Goal: Information Seeking & Learning: Learn about a topic

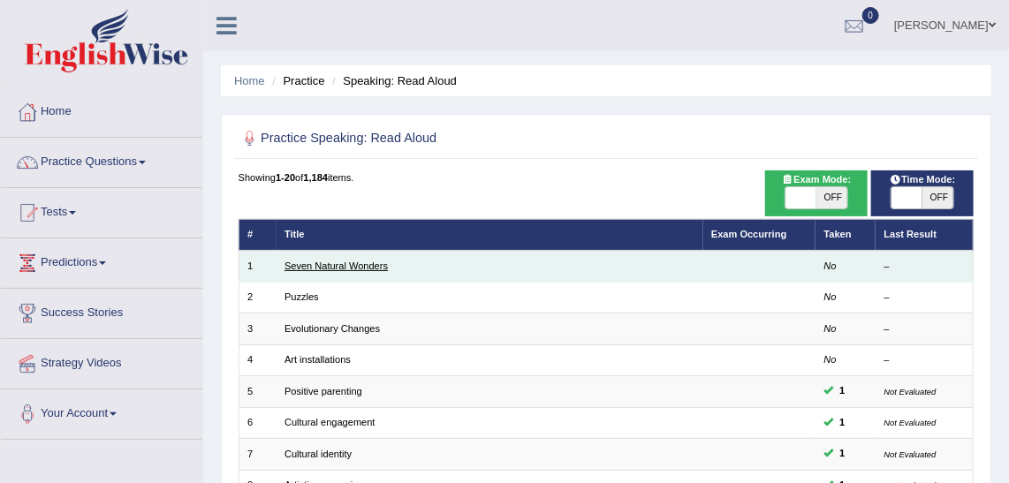
click at [324, 263] on link "Seven Natural Wonders" at bounding box center [336, 266] width 103 height 11
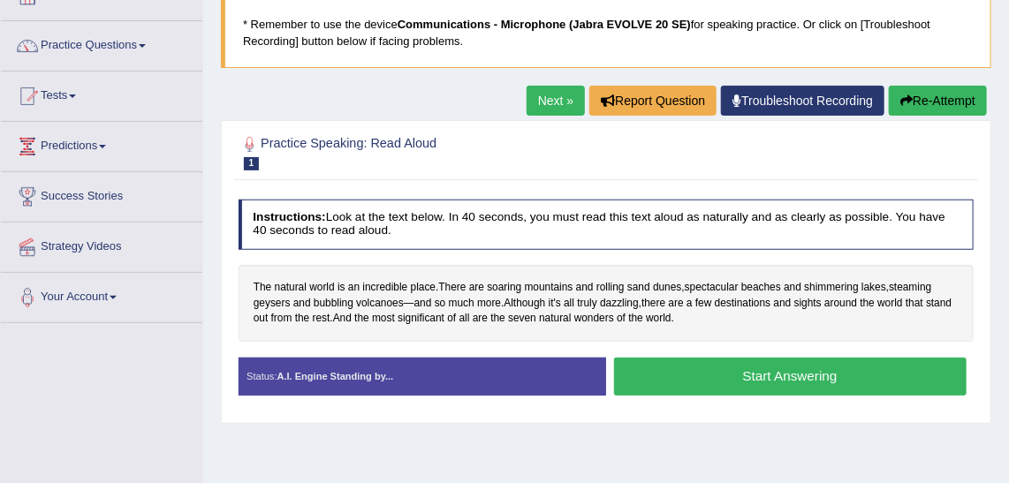
scroll to position [103, 0]
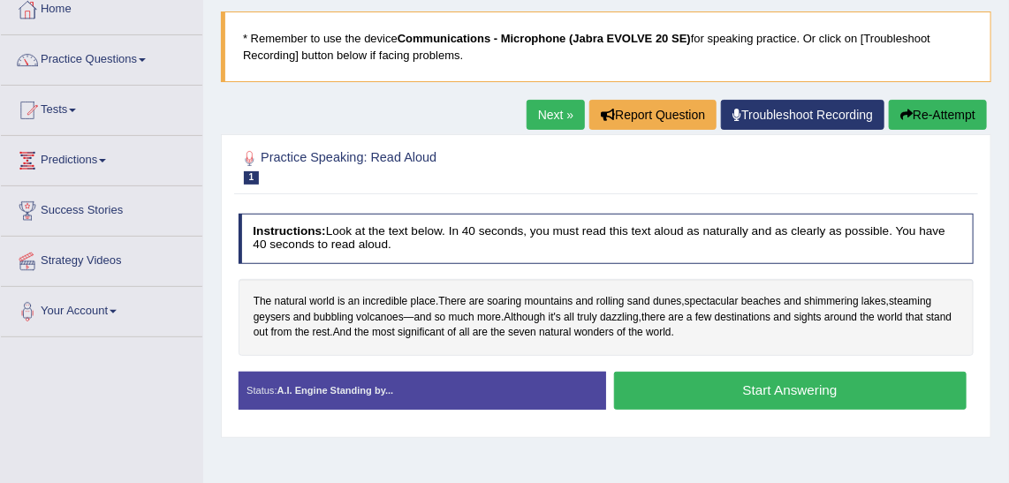
click at [793, 379] on button "Start Answering" at bounding box center [790, 391] width 353 height 38
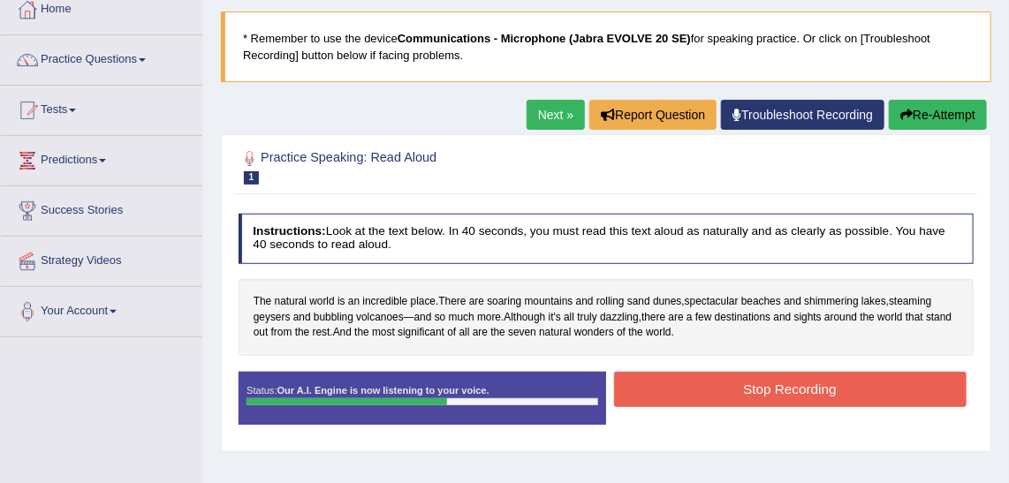
click at [793, 379] on button "Stop Recording" at bounding box center [790, 389] width 353 height 34
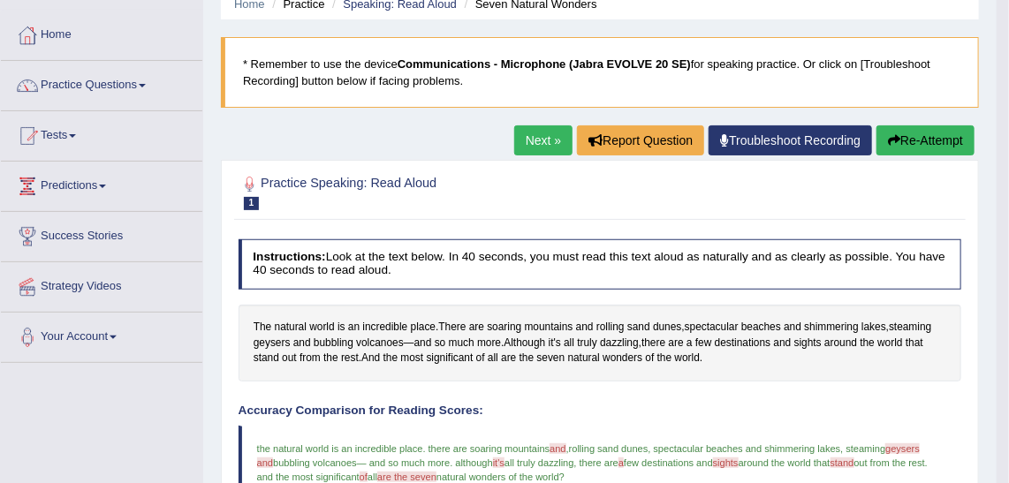
scroll to position [66, 0]
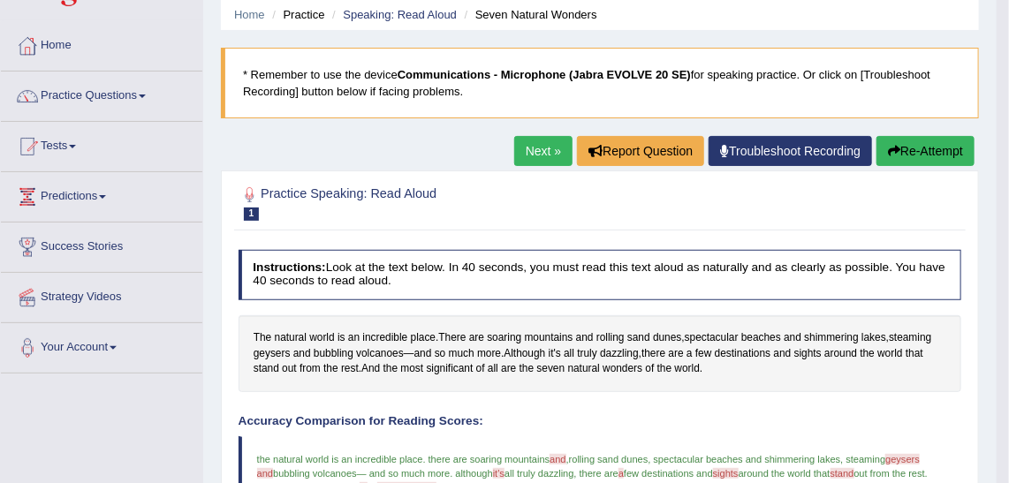
click at [561, 149] on link "Next »" at bounding box center [543, 151] width 58 height 30
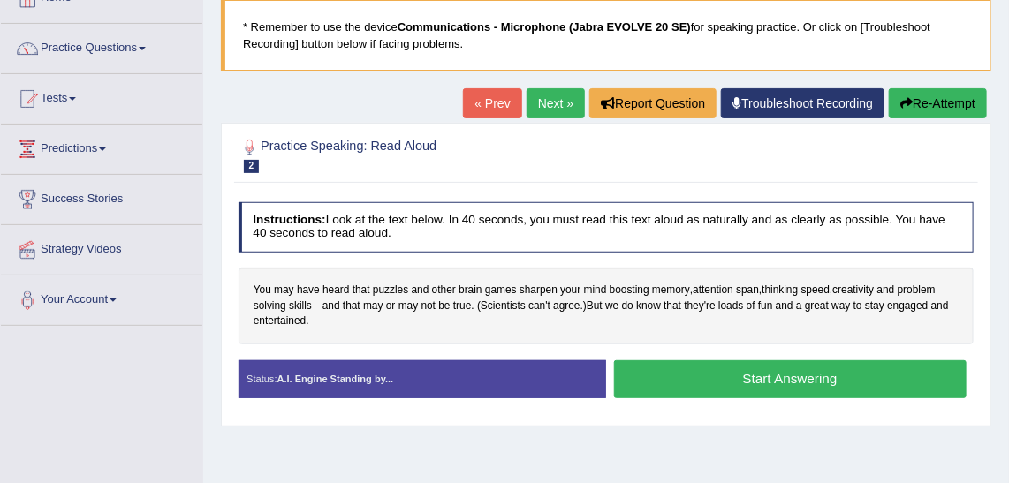
scroll to position [107, 0]
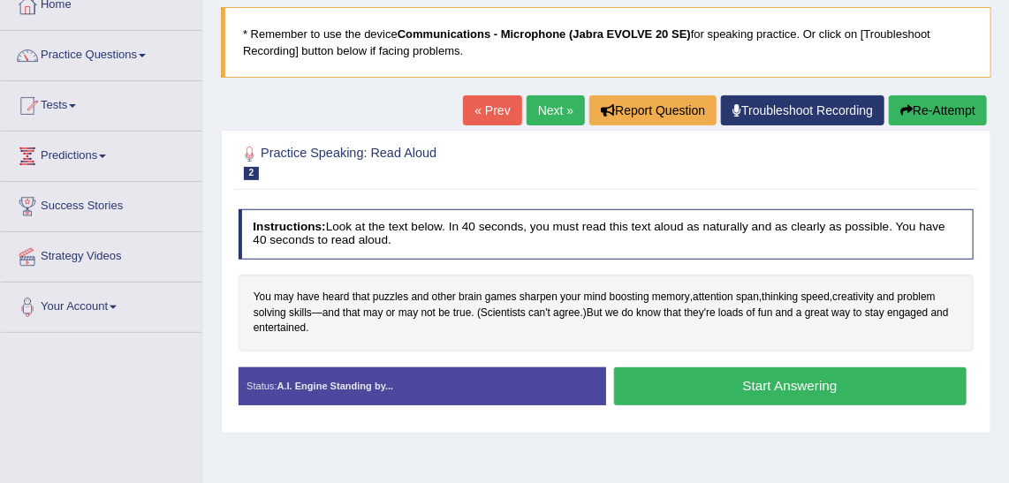
click at [800, 398] on button "Start Answering" at bounding box center [790, 387] width 353 height 38
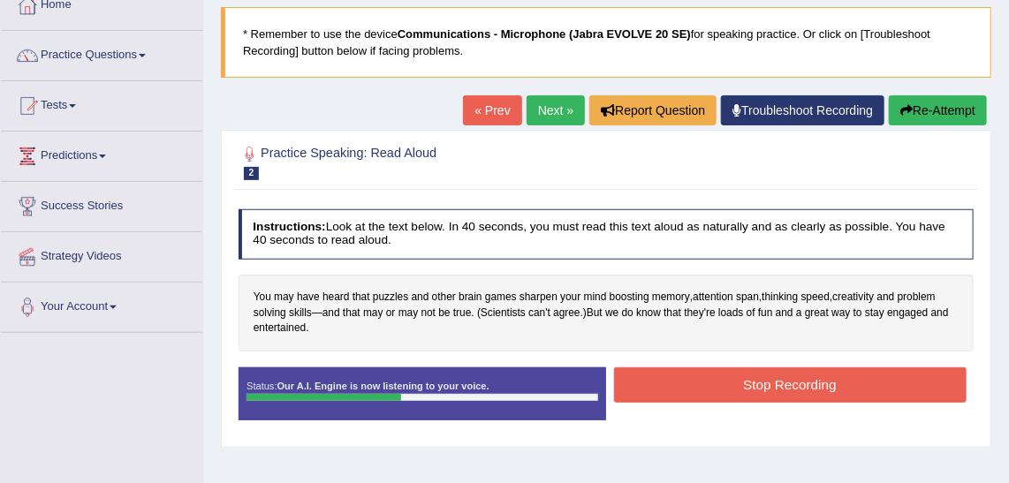
click at [800, 398] on button "Stop Recording" at bounding box center [790, 385] width 353 height 34
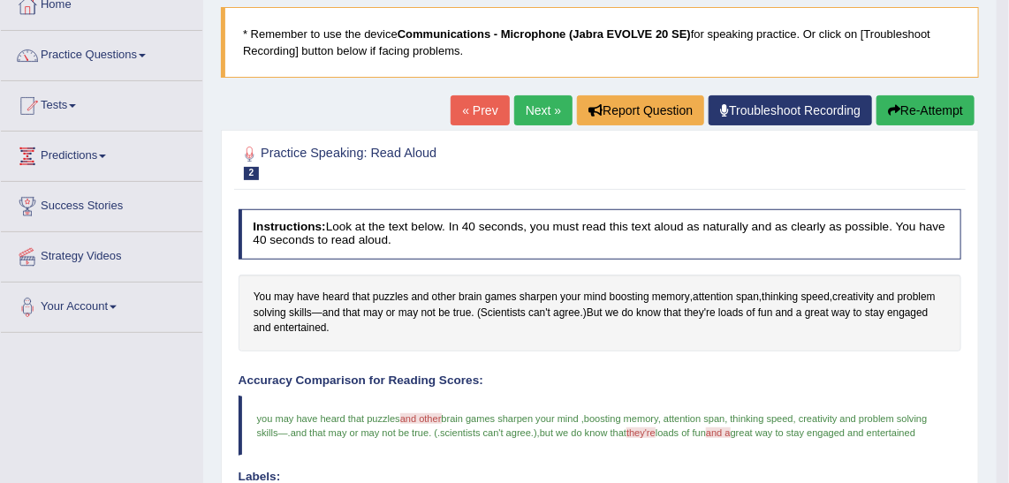
click at [999, 188] on body "Toggle navigation Home Practice Questions Speaking Practice Read Aloud Repeat S…" at bounding box center [504, 134] width 1009 height 483
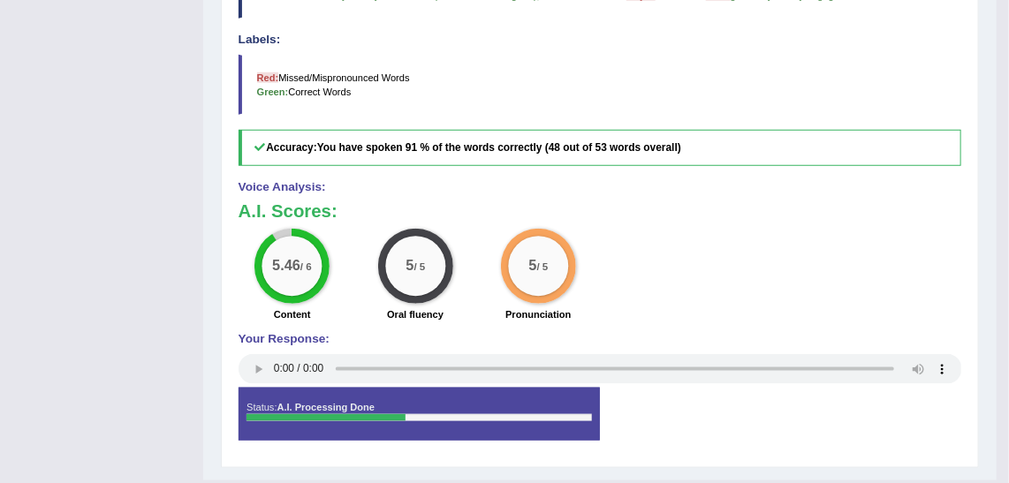
scroll to position [0, 0]
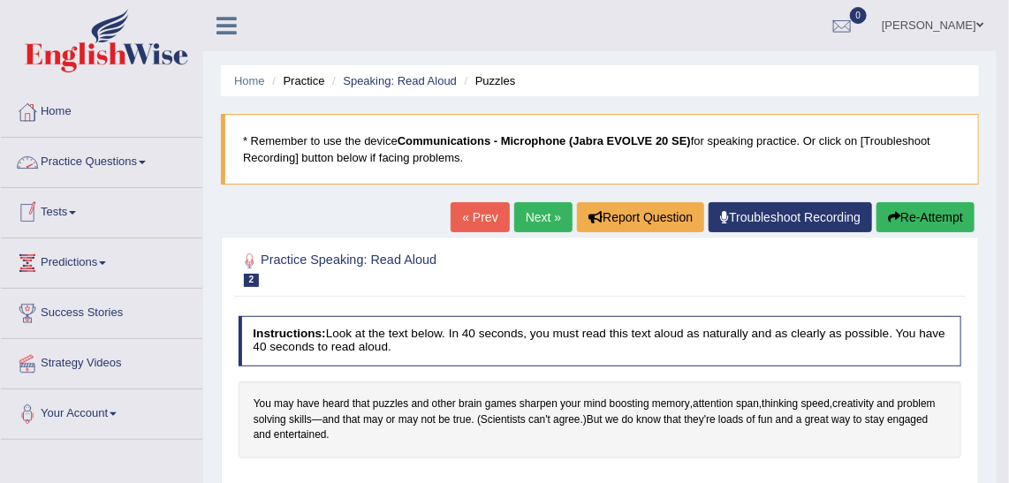
click at [90, 270] on link "Predictions" at bounding box center [102, 261] width 202 height 44
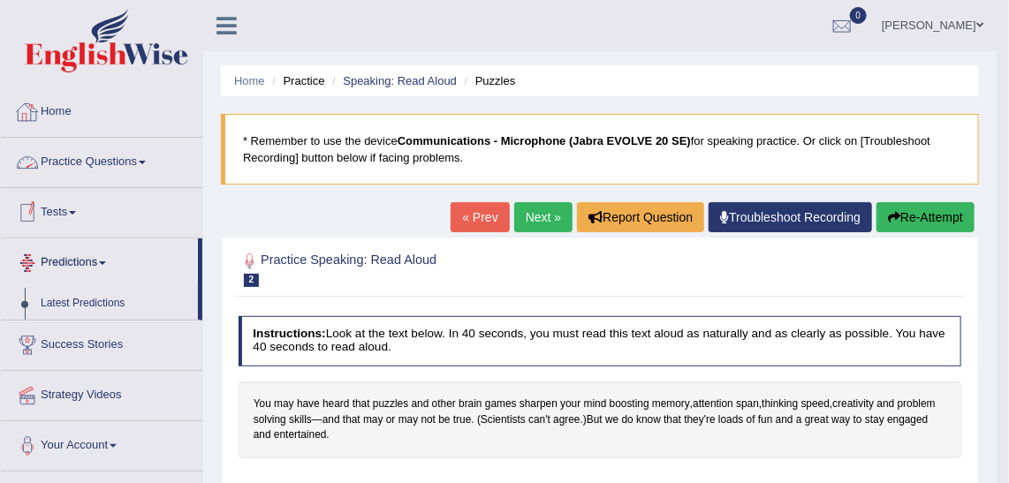
click at [142, 160] on link "Practice Questions" at bounding box center [102, 160] width 202 height 44
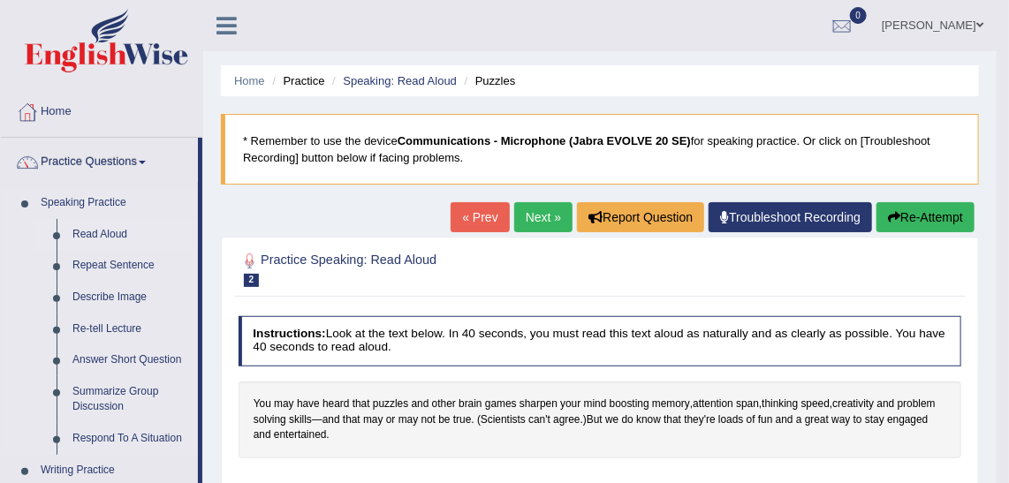
click at [90, 242] on link "Read Aloud" at bounding box center [131, 235] width 133 height 32
click at [110, 231] on link "Read Aloud" at bounding box center [131, 235] width 133 height 32
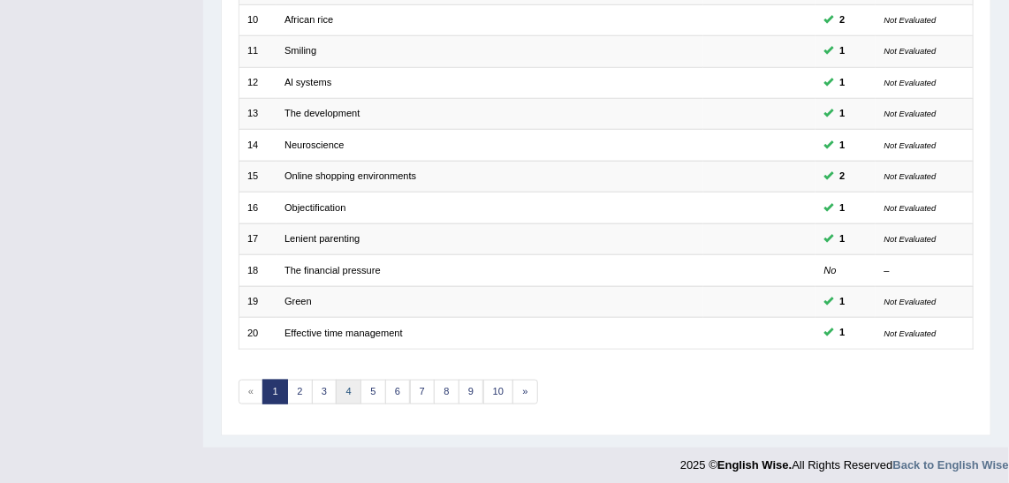
click at [347, 383] on link "4" at bounding box center [349, 392] width 26 height 25
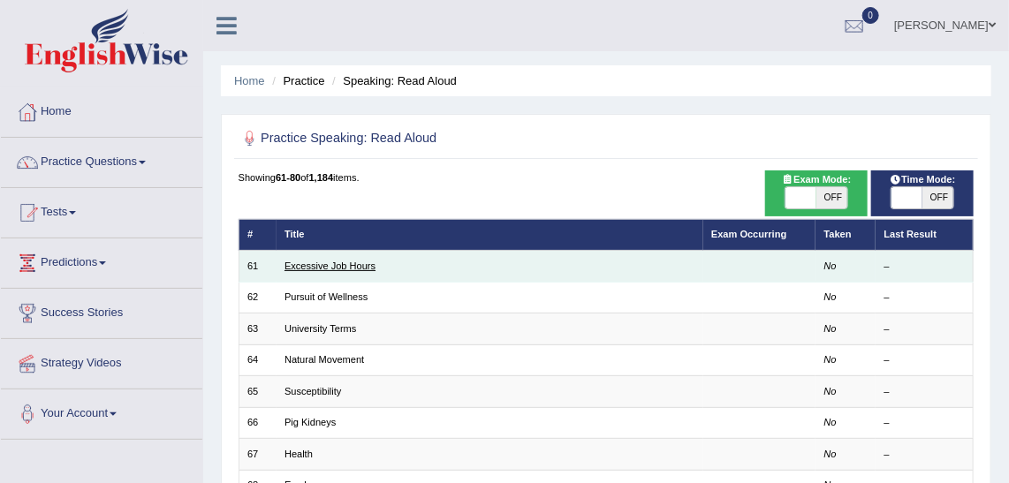
click at [357, 263] on link "Excessive Job Hours" at bounding box center [330, 266] width 91 height 11
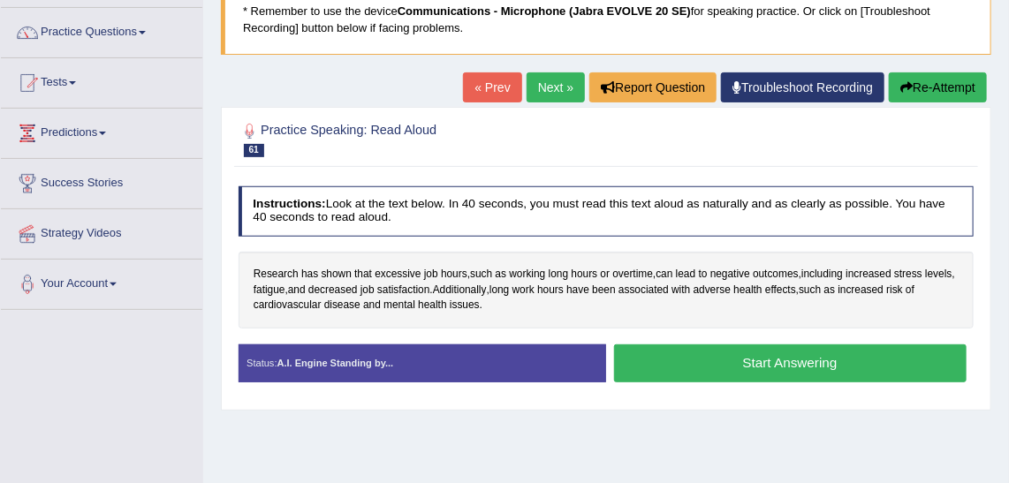
scroll to position [131, 0]
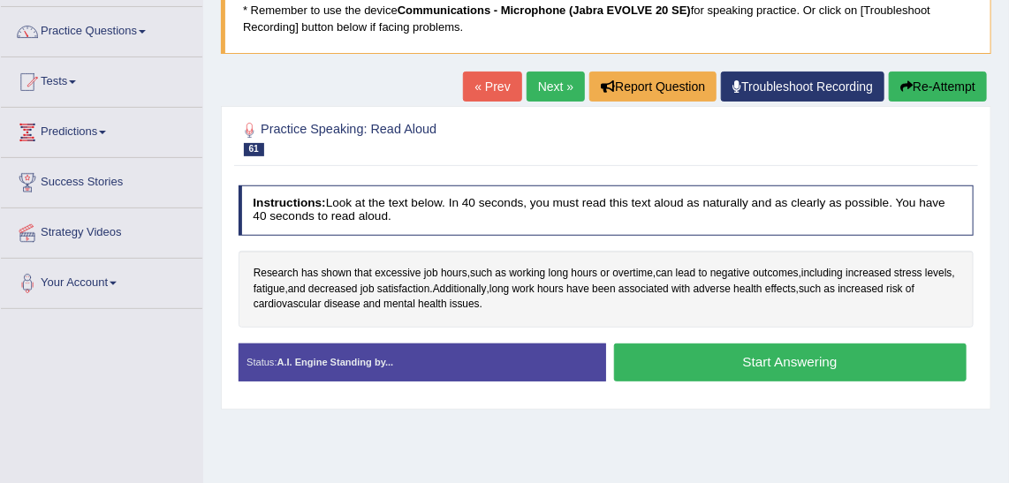
click at [714, 357] on button "Start Answering" at bounding box center [790, 363] width 353 height 38
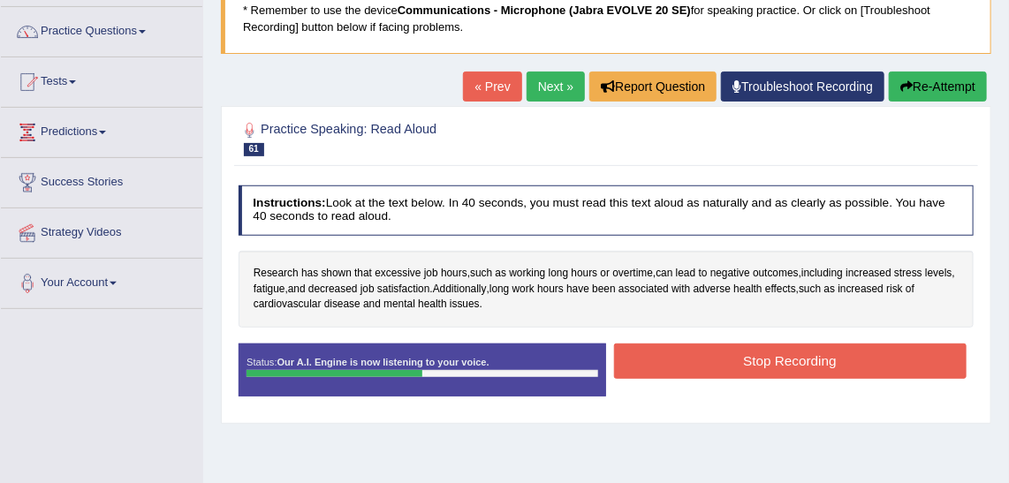
click at [714, 357] on button "Stop Recording" at bounding box center [790, 361] width 353 height 34
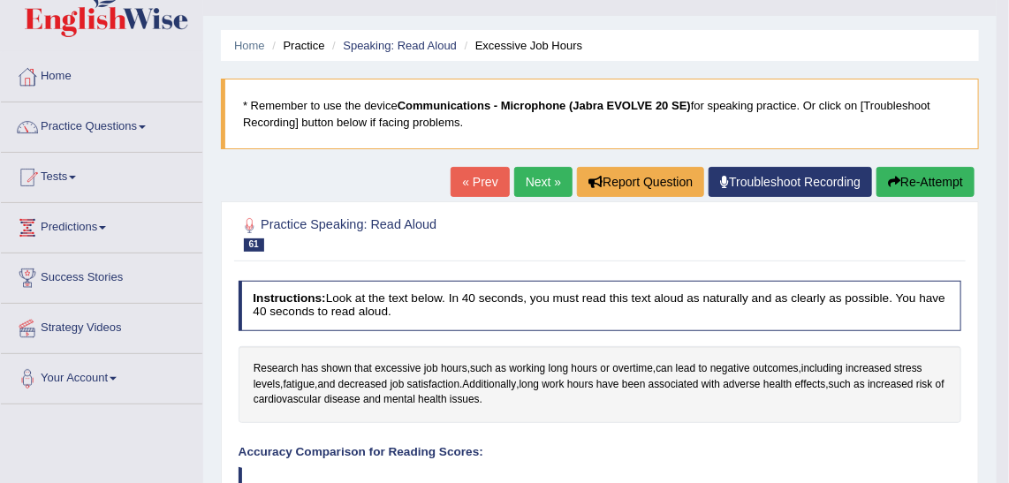
scroll to position [34, 0]
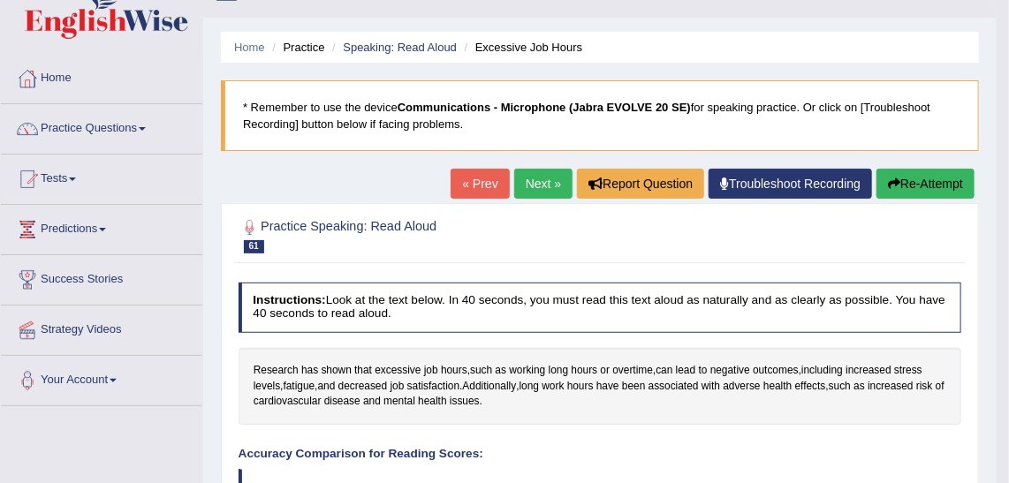
click at [533, 194] on link "Next »" at bounding box center [543, 184] width 58 height 30
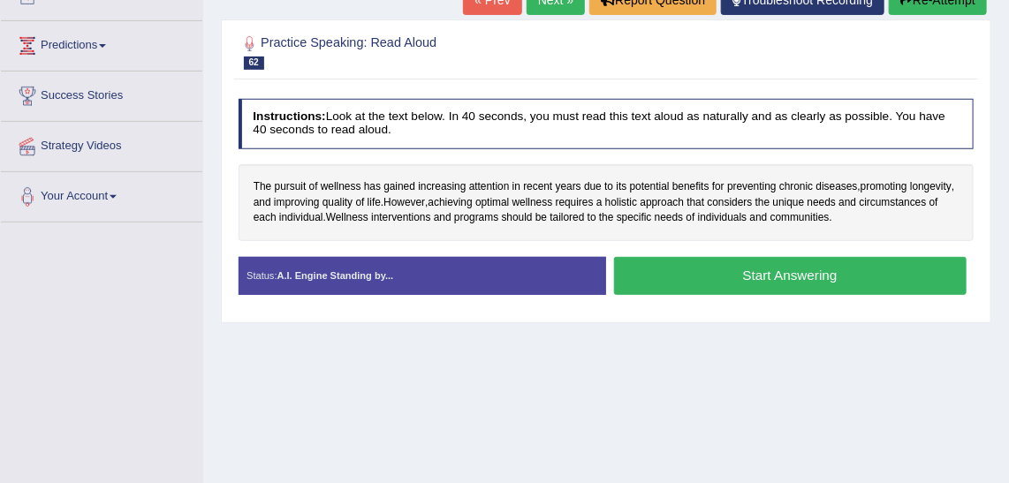
scroll to position [212, 0]
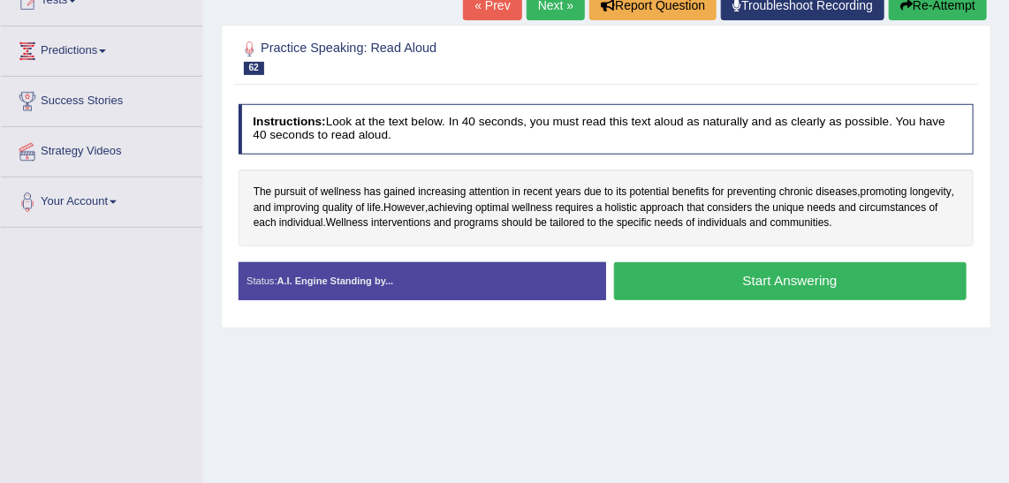
click at [792, 282] on button "Start Answering" at bounding box center [790, 282] width 353 height 38
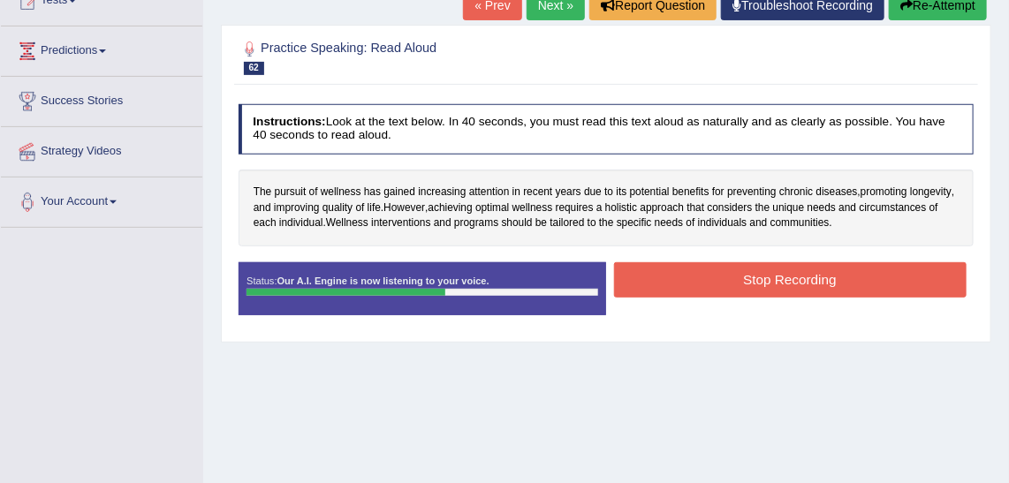
click at [792, 282] on button "Stop Recording" at bounding box center [790, 280] width 353 height 34
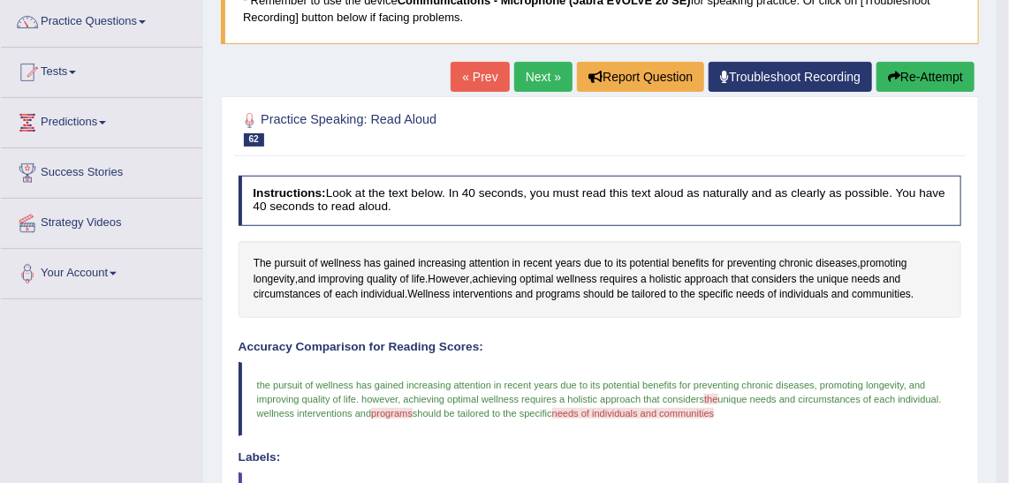
scroll to position [142, 0]
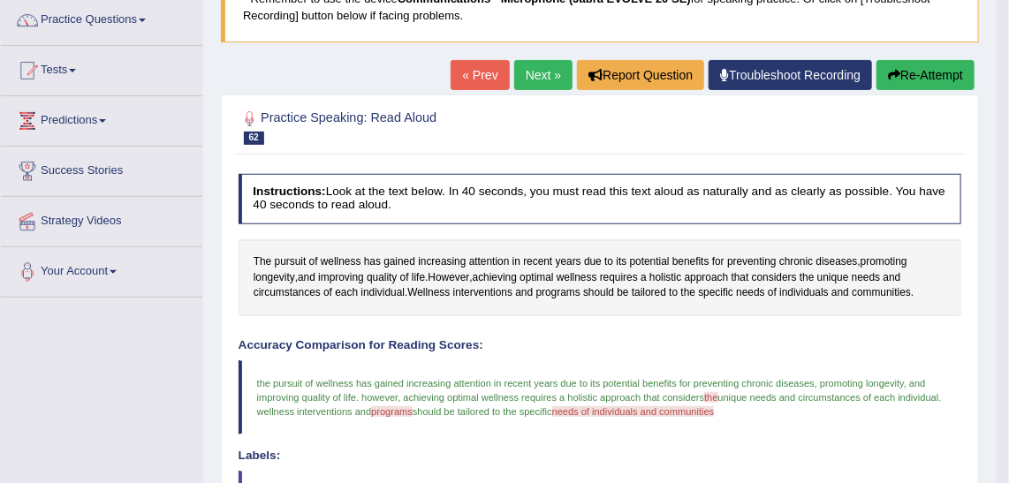
click at [537, 86] on link "Next »" at bounding box center [543, 75] width 58 height 30
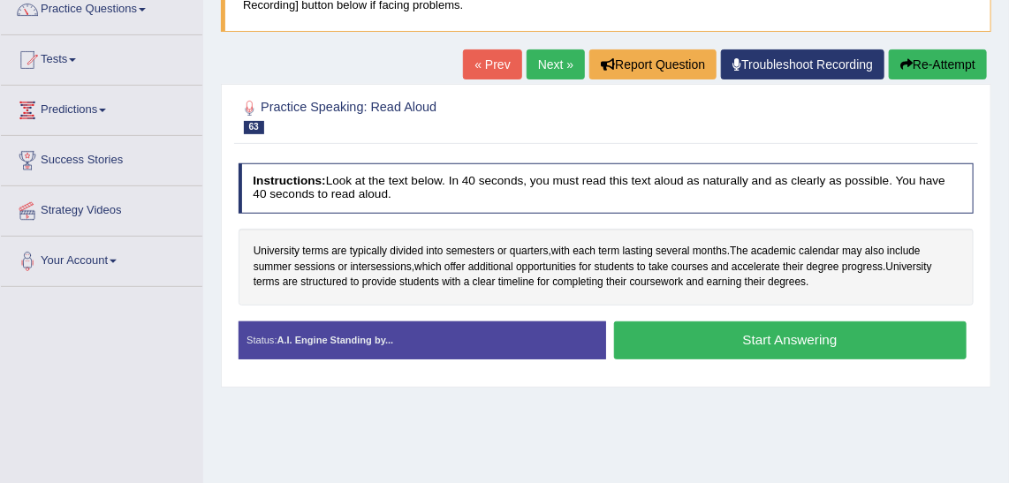
scroll to position [149, 0]
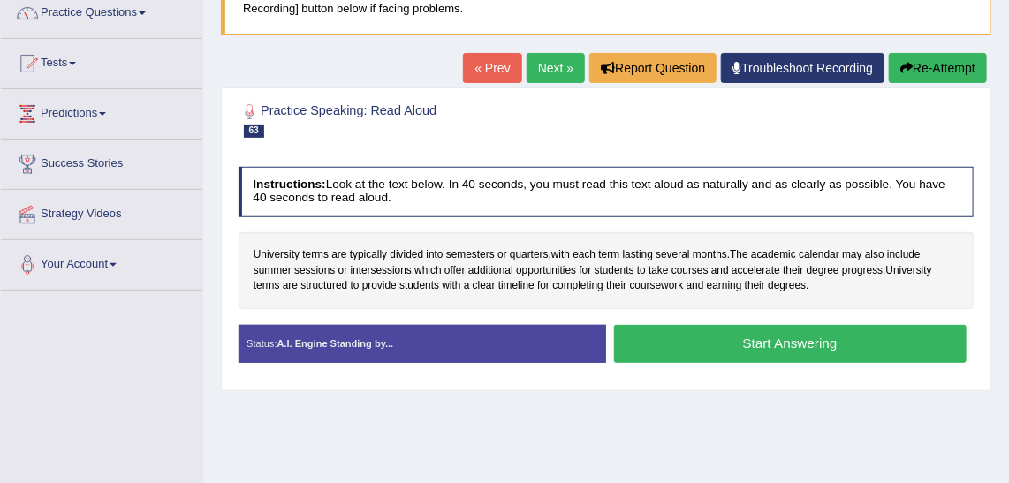
click at [758, 352] on button "Start Answering" at bounding box center [790, 344] width 353 height 38
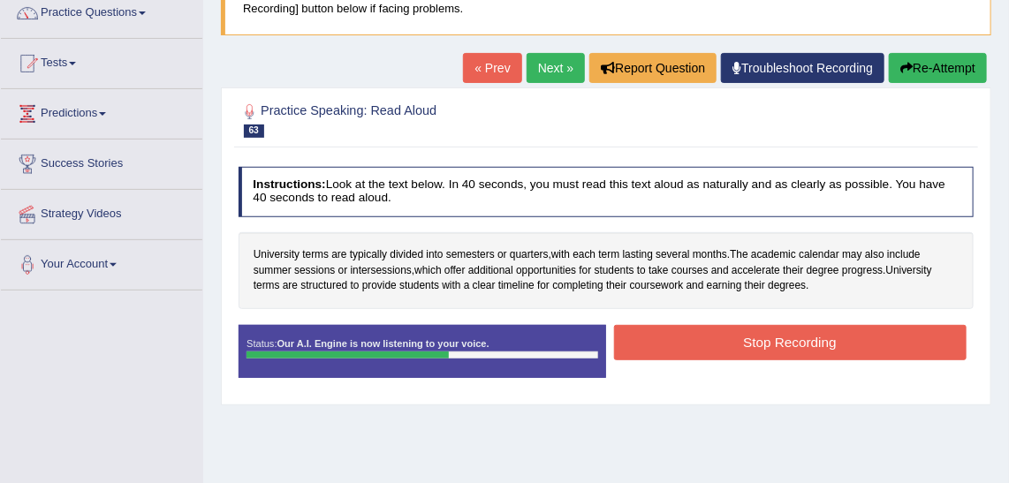
click at [758, 352] on button "Stop Recording" at bounding box center [790, 342] width 353 height 34
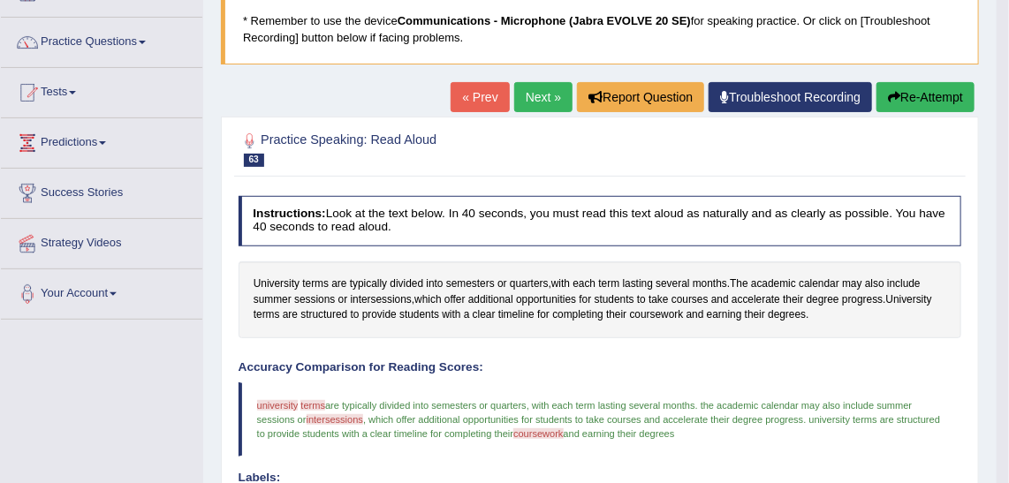
scroll to position [0, 0]
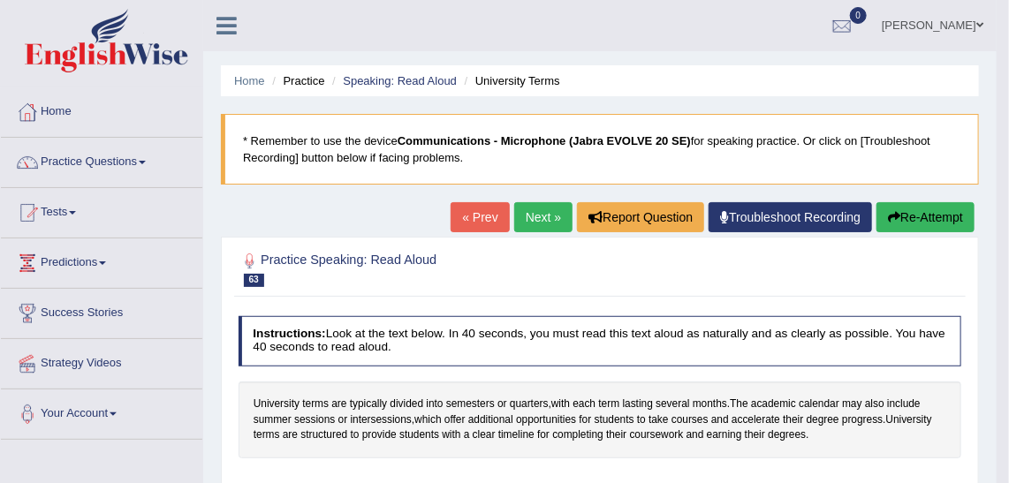
click at [547, 208] on link "Next »" at bounding box center [543, 217] width 58 height 30
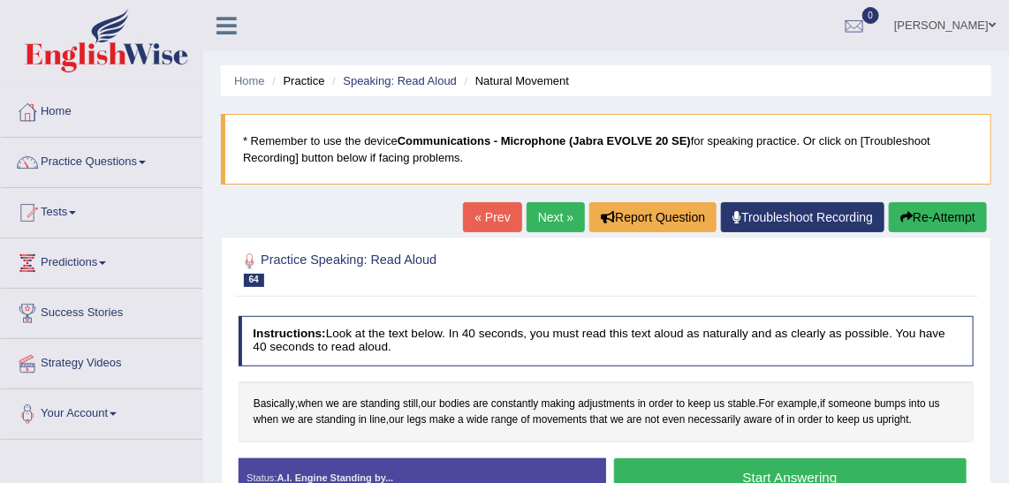
scroll to position [114, 0]
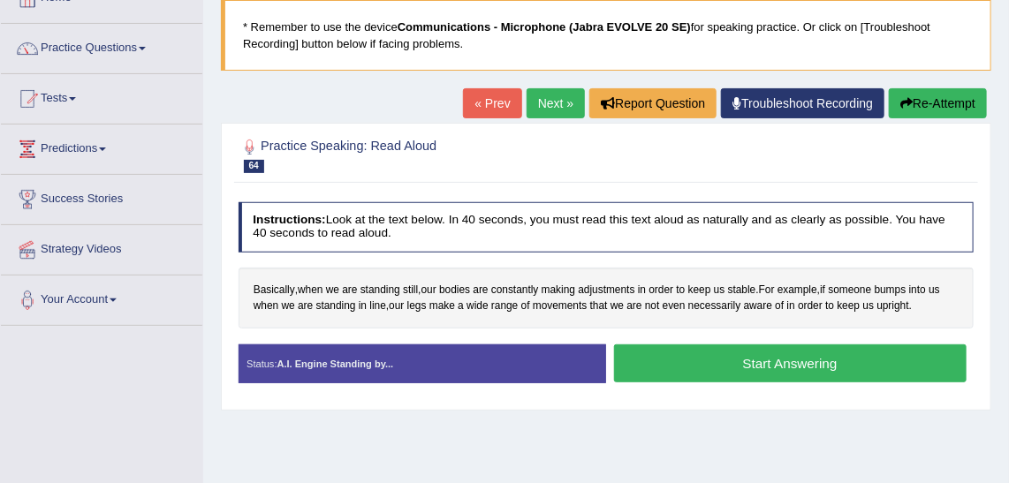
click at [788, 363] on button "Start Answering" at bounding box center [790, 364] width 353 height 38
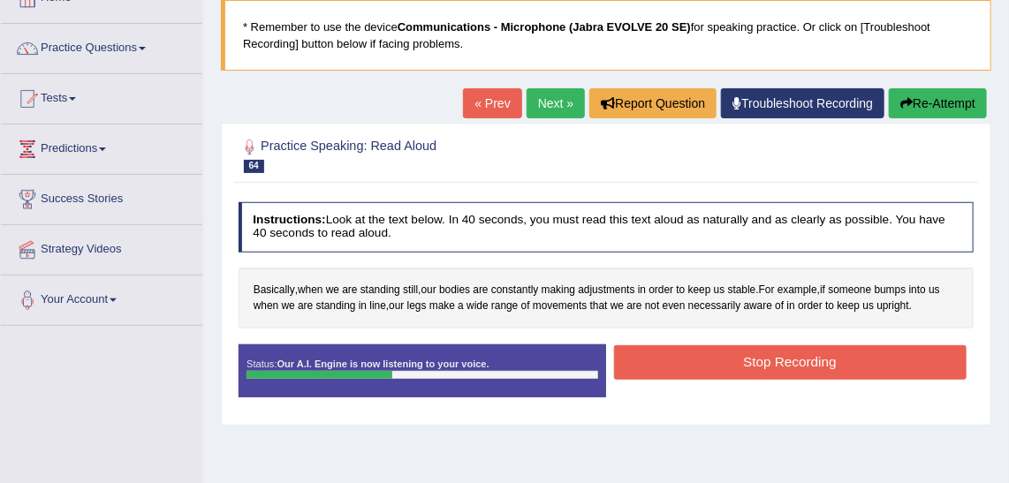
click at [788, 363] on button "Stop Recording" at bounding box center [790, 363] width 353 height 34
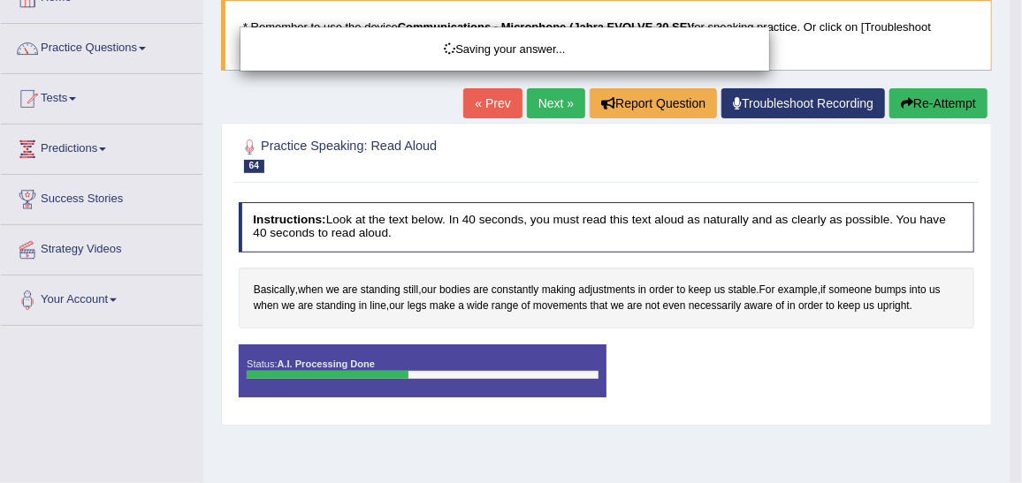
drag, startPoint x: 1021, startPoint y: 175, endPoint x: 1018, endPoint y: 238, distance: 62.8
click at [1008, 238] on html "Toggle navigation Home Practice Questions Speaking Practice Read Aloud Repeat S…" at bounding box center [511, 127] width 1022 height 483
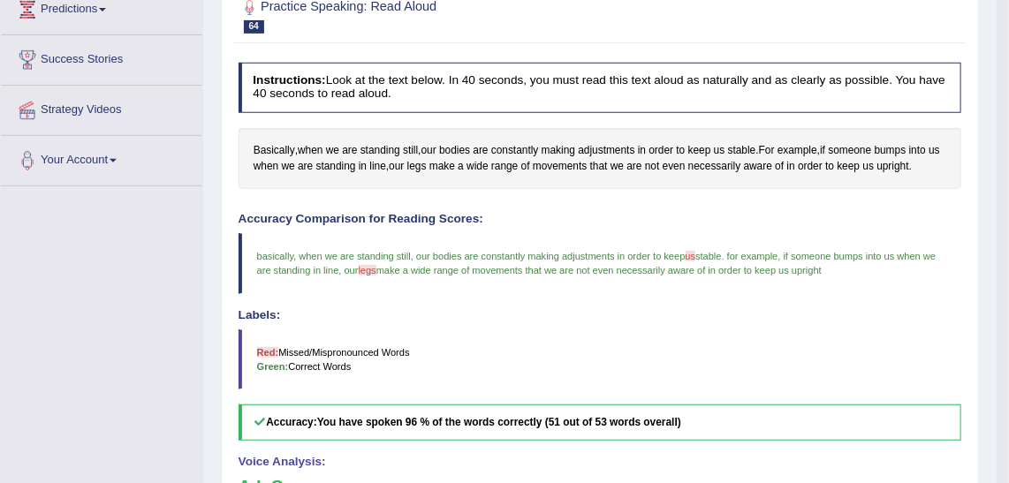
scroll to position [0, 0]
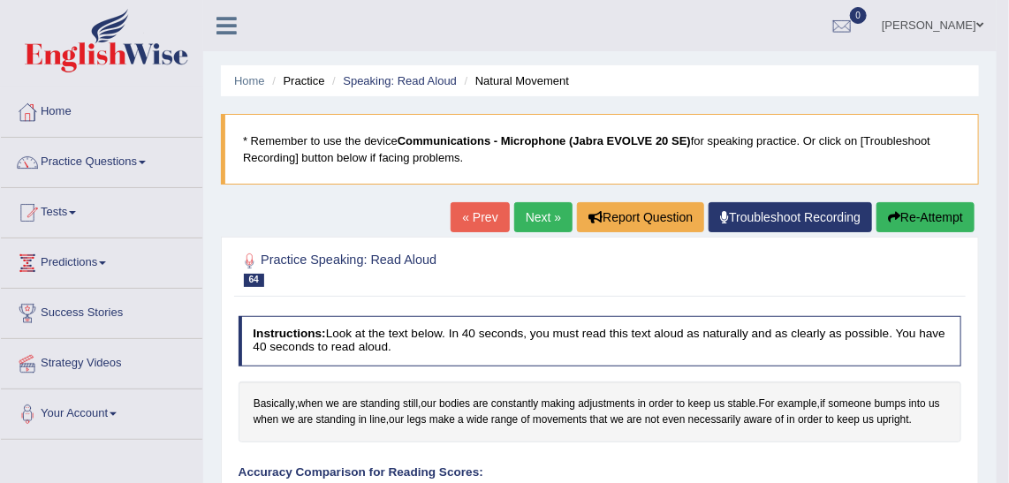
click at [548, 207] on link "Next »" at bounding box center [543, 217] width 58 height 30
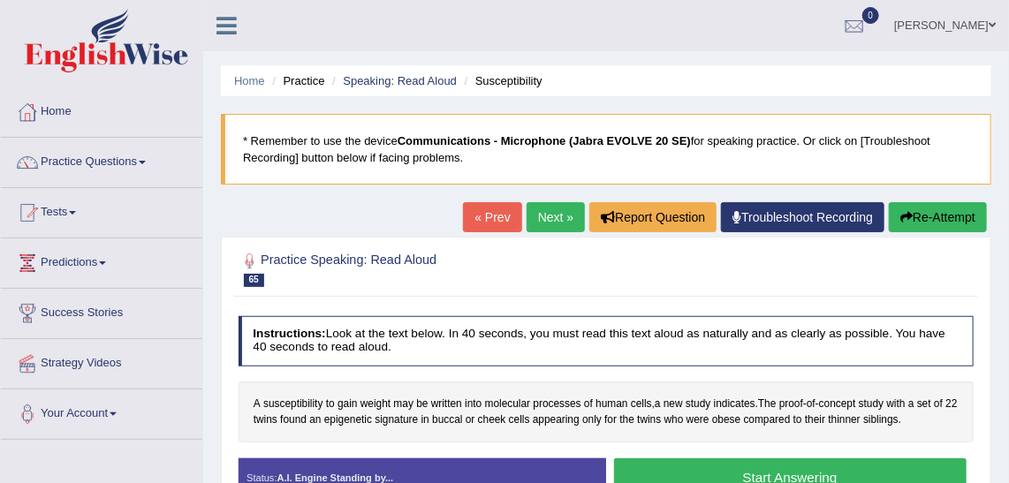
click at [973, 303] on div "Practice Speaking: Read Aloud 65 Susceptibility Instructions: Look at the text …" at bounding box center [606, 381] width 771 height 288
click at [960, 328] on h4 "Instructions: Look at the text below. In 40 seconds, you must read this text al…" at bounding box center [607, 341] width 736 height 50
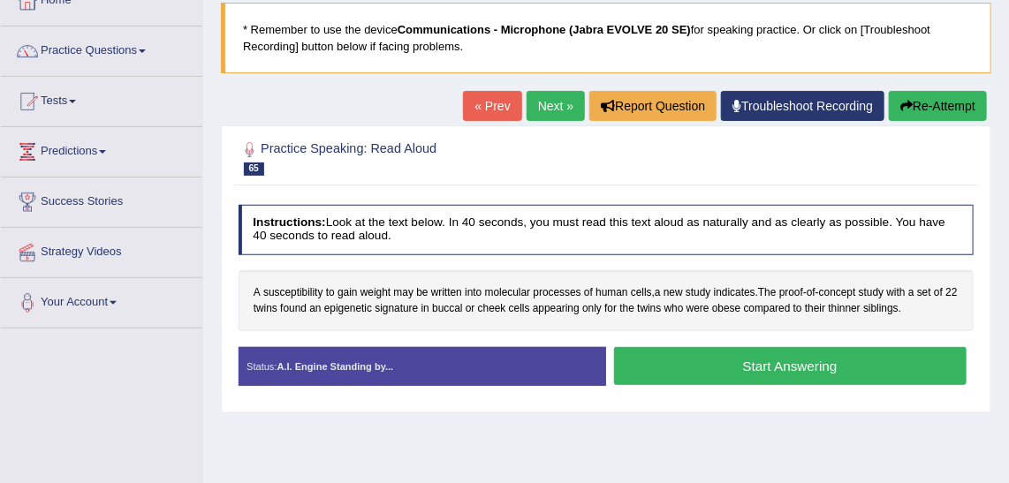
click at [810, 382] on div "Start Answering" at bounding box center [790, 368] width 368 height 42
click at [820, 378] on button "Start Answering" at bounding box center [790, 366] width 353 height 38
drag, startPoint x: 820, startPoint y: 378, endPoint x: 837, endPoint y: 491, distance: 114.4
click at [837, 372] on html "Toggle navigation Home Practice Questions Speaking Practice Read Aloud Repeat S…" at bounding box center [504, 130] width 1009 height 483
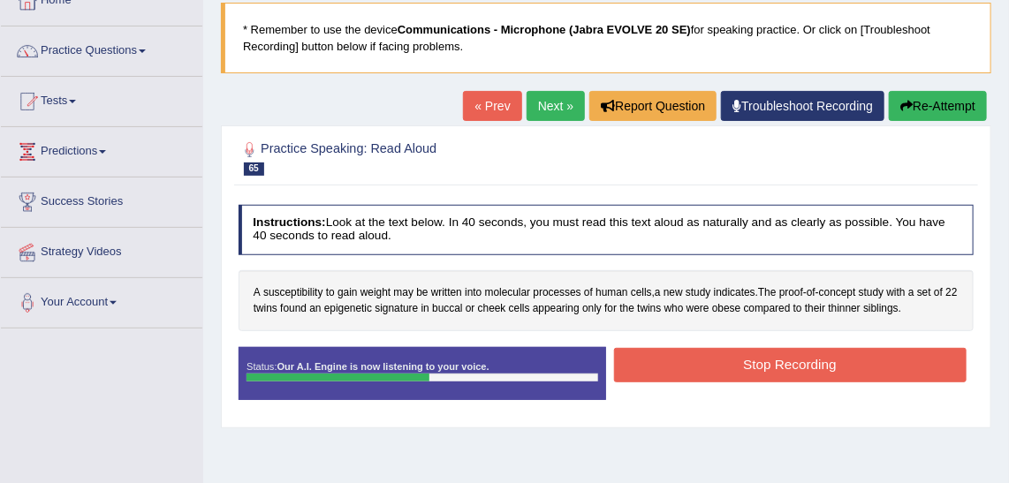
click at [839, 356] on button "Stop Recording" at bounding box center [790, 365] width 353 height 34
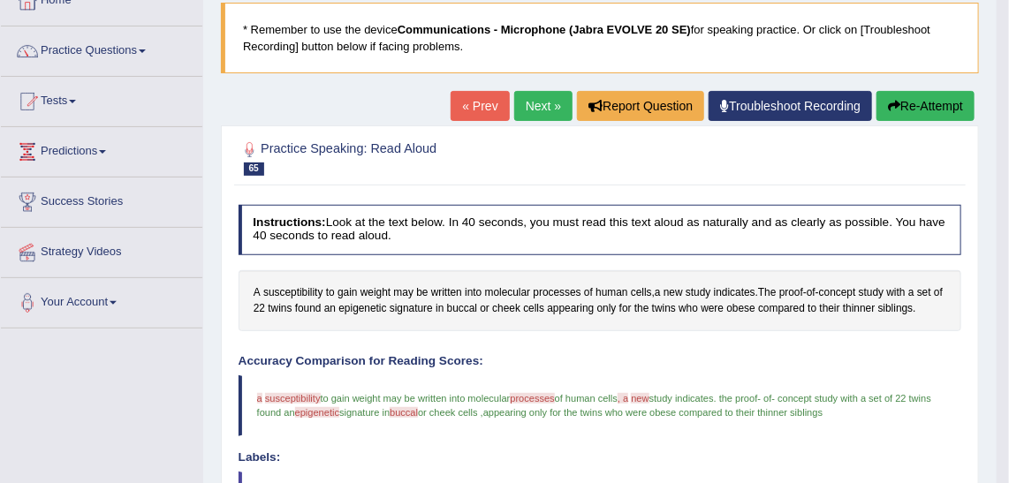
click at [537, 118] on link "Next »" at bounding box center [543, 106] width 58 height 30
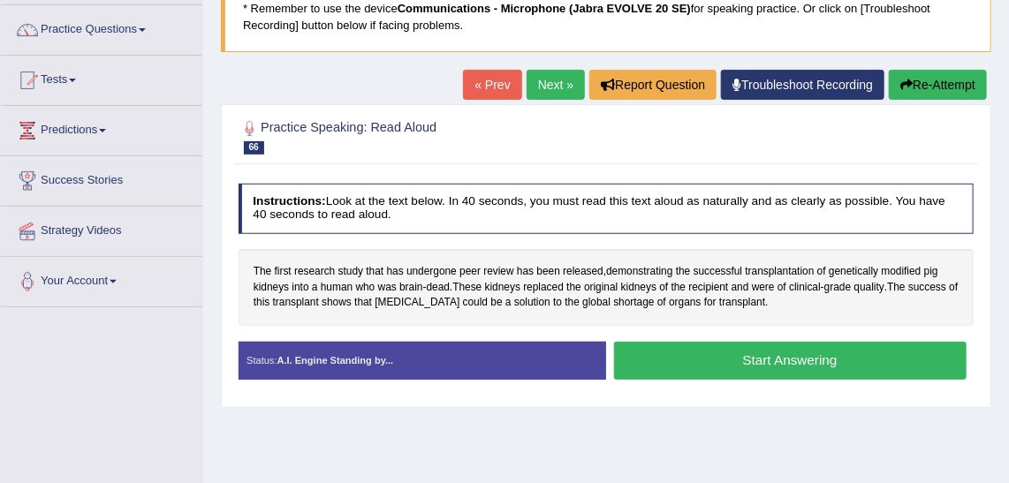
scroll to position [133, 0]
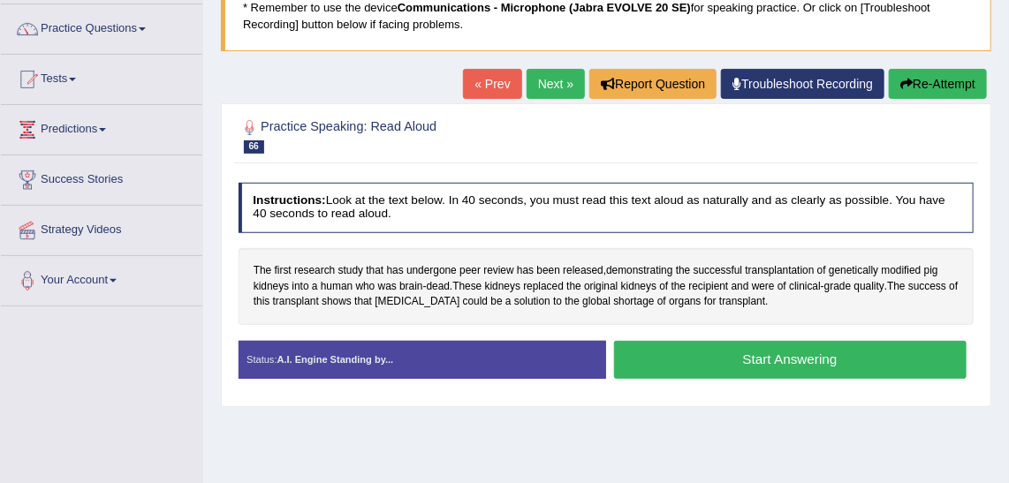
click at [844, 371] on button "Start Answering" at bounding box center [790, 360] width 353 height 38
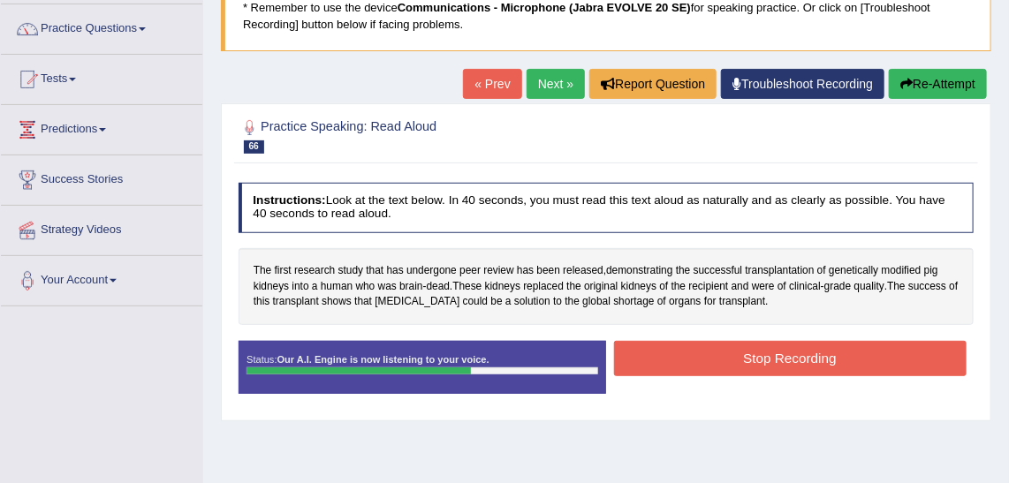
click at [844, 371] on button "Stop Recording" at bounding box center [790, 358] width 353 height 34
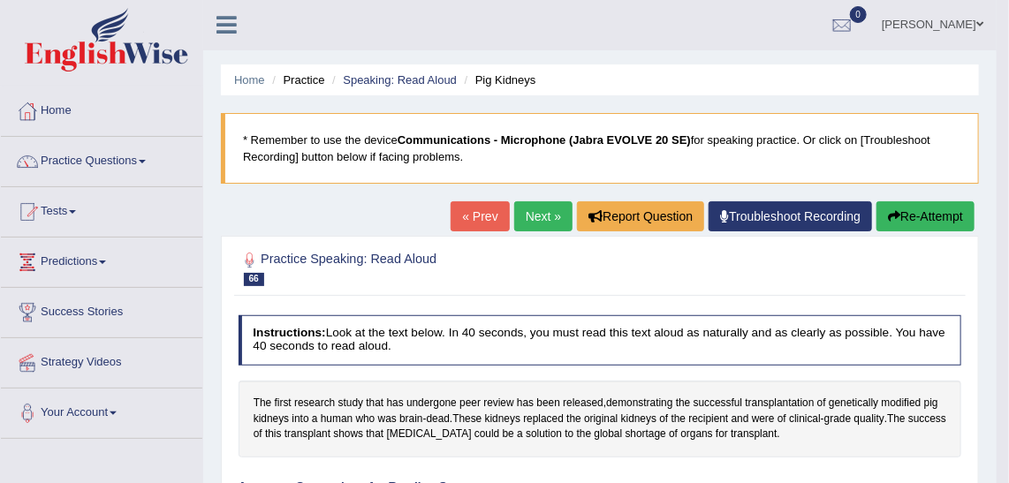
scroll to position [4, 0]
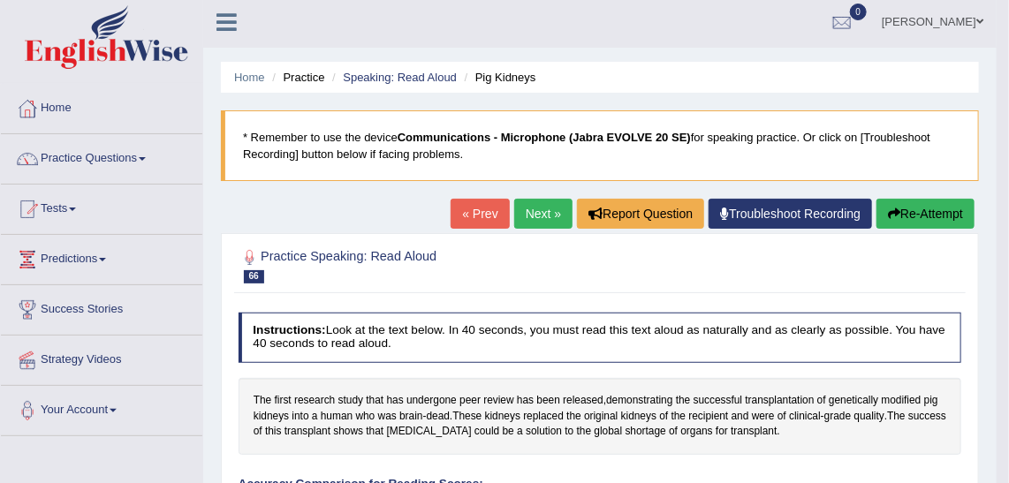
click at [544, 209] on link "Next »" at bounding box center [543, 214] width 58 height 30
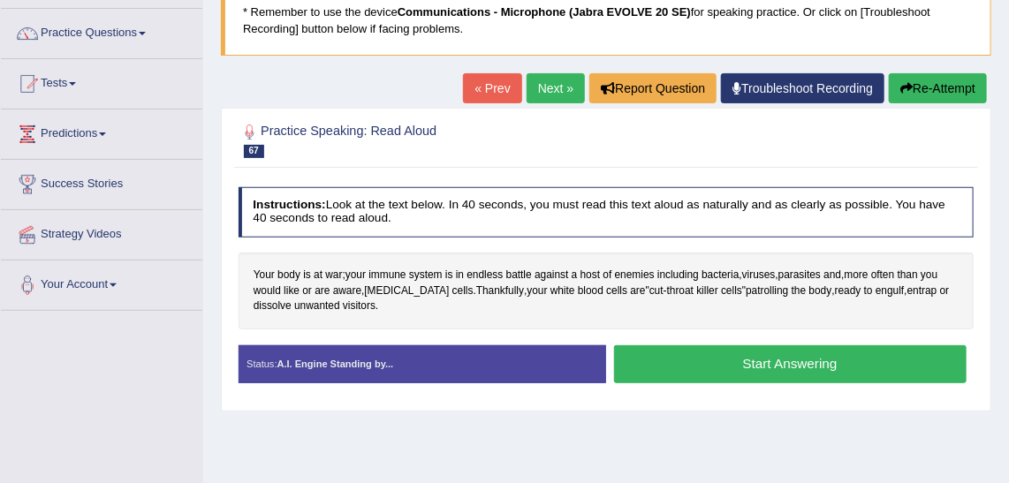
scroll to position [130, 0]
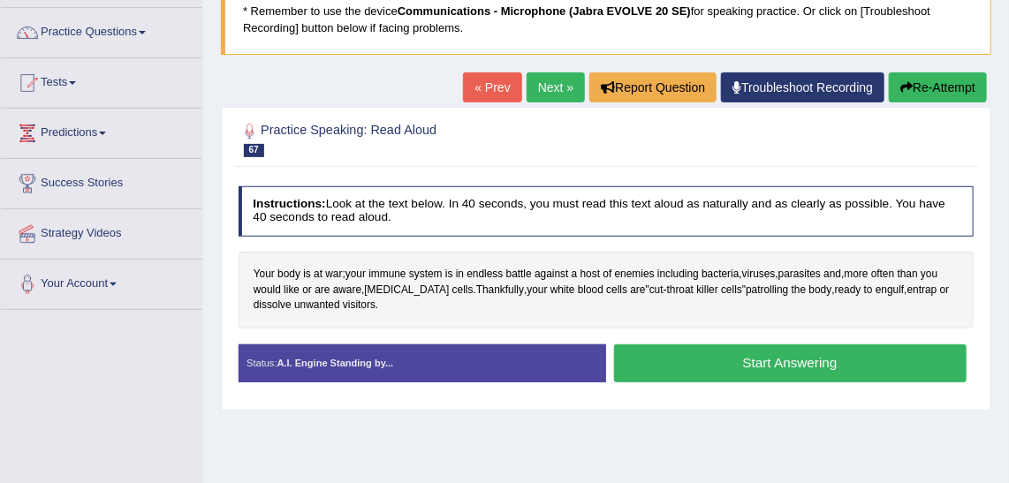
click at [790, 360] on button "Start Answering" at bounding box center [790, 364] width 353 height 38
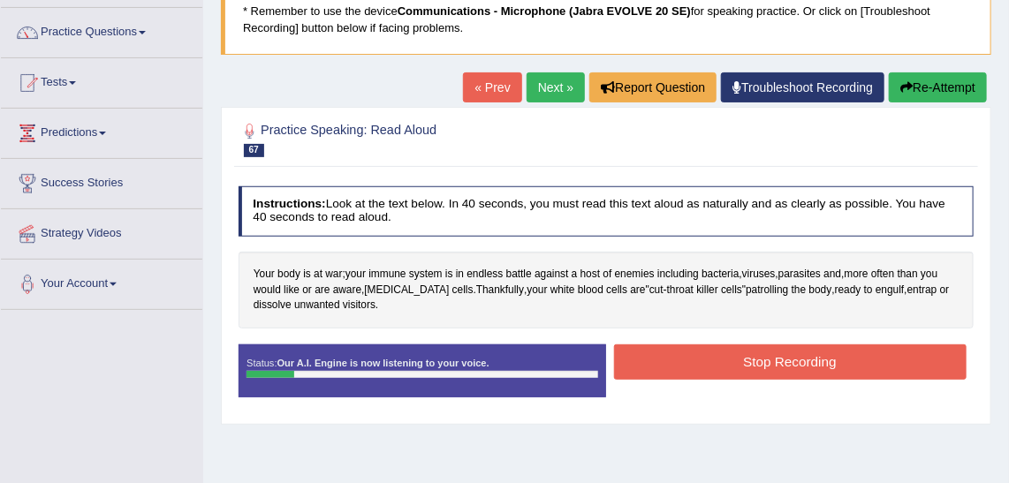
click at [955, 76] on button "Re-Attempt" at bounding box center [938, 87] width 98 height 30
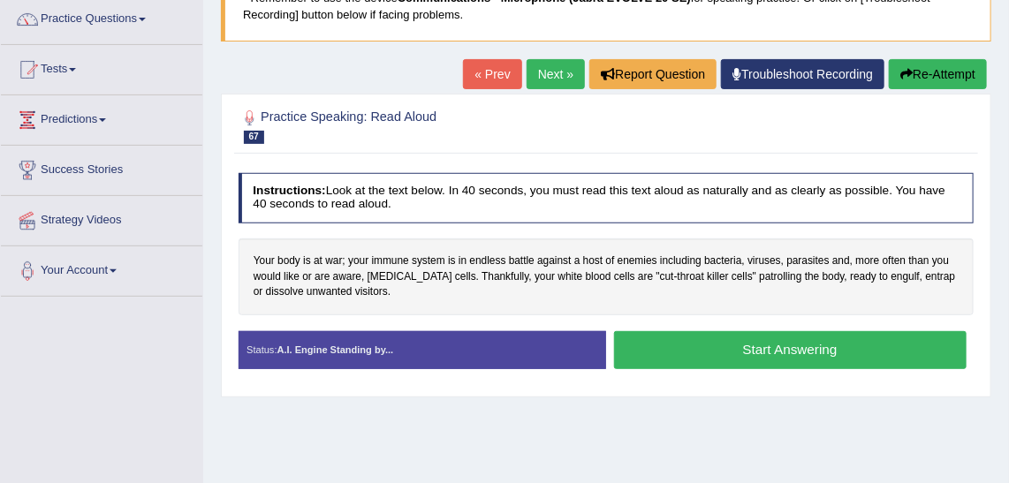
click at [785, 357] on button "Start Answering" at bounding box center [790, 350] width 353 height 38
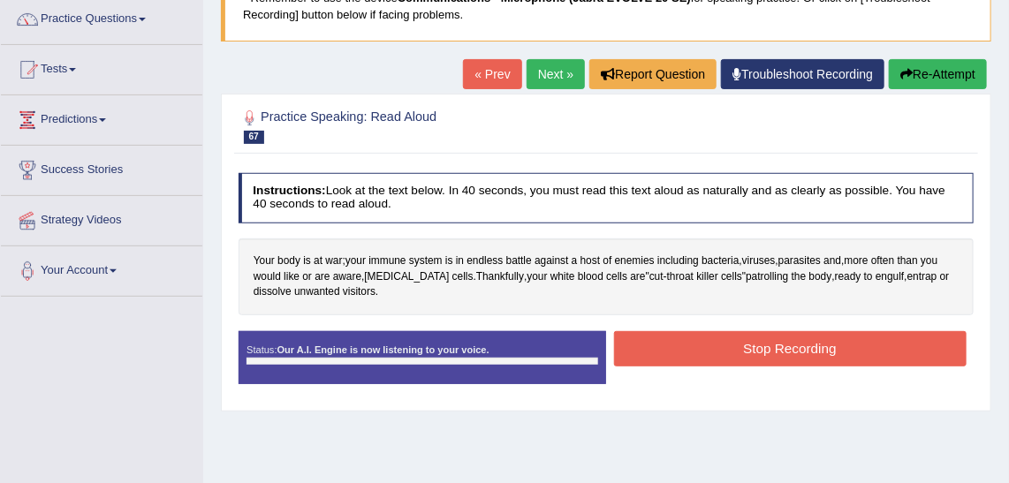
scroll to position [130, 0]
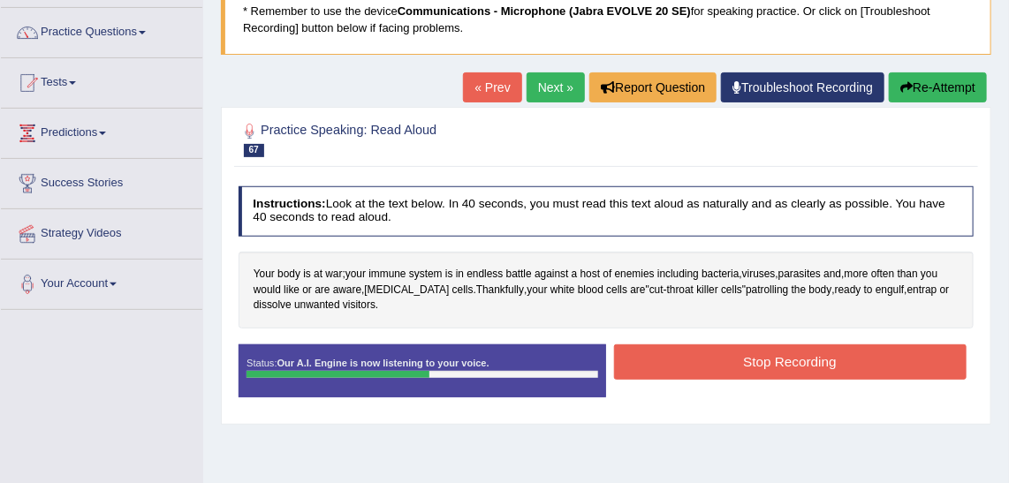
click at [785, 357] on button "Stop Recording" at bounding box center [790, 362] width 353 height 34
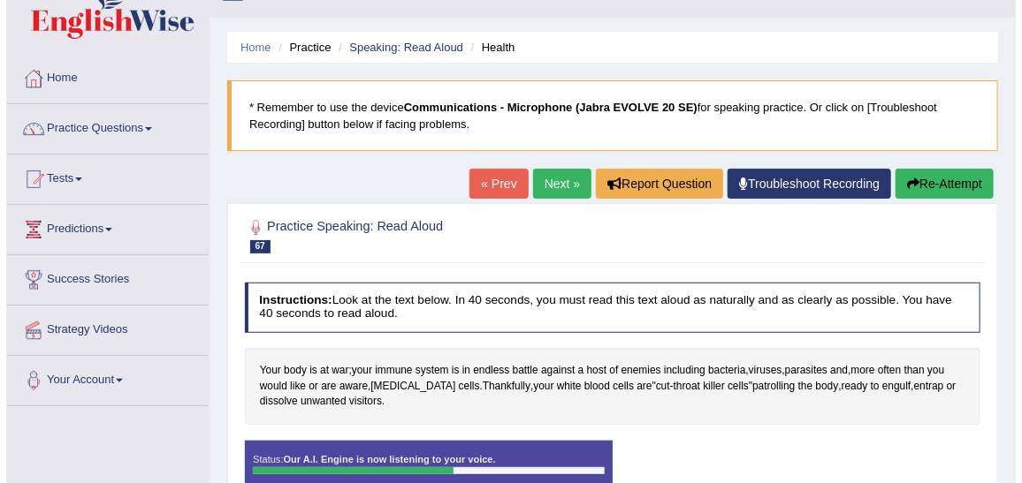
scroll to position [0, 0]
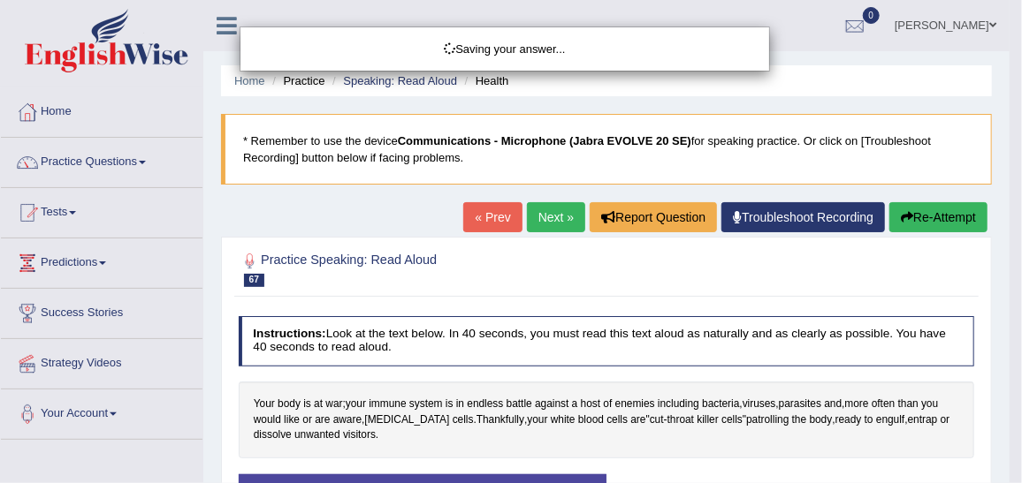
drag, startPoint x: 1021, startPoint y: 93, endPoint x: 1018, endPoint y: 238, distance: 145.0
click at [1008, 238] on body "Toggle navigation Home Practice Questions Speaking Practice Read Aloud Repeat S…" at bounding box center [511, 241] width 1022 height 483
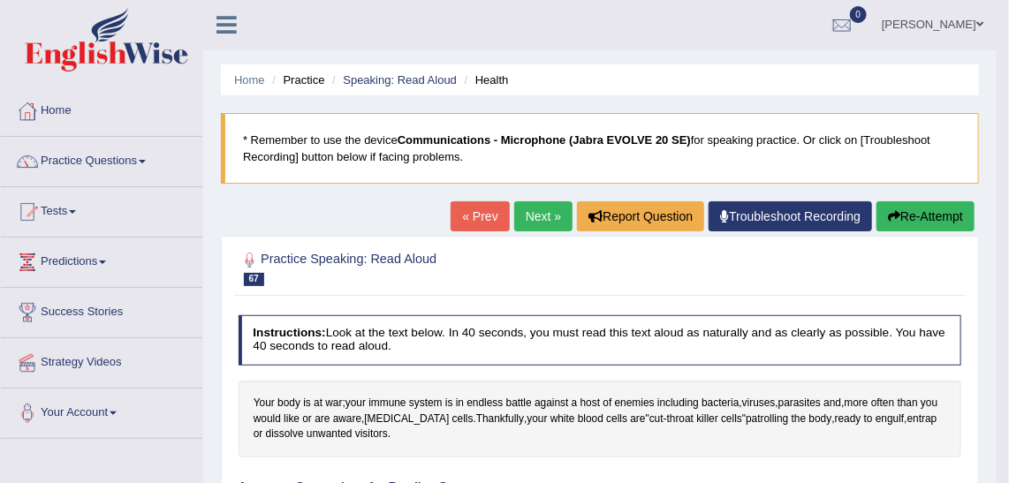
drag, startPoint x: 1021, startPoint y: 186, endPoint x: 1021, endPoint y: 260, distance: 73.4
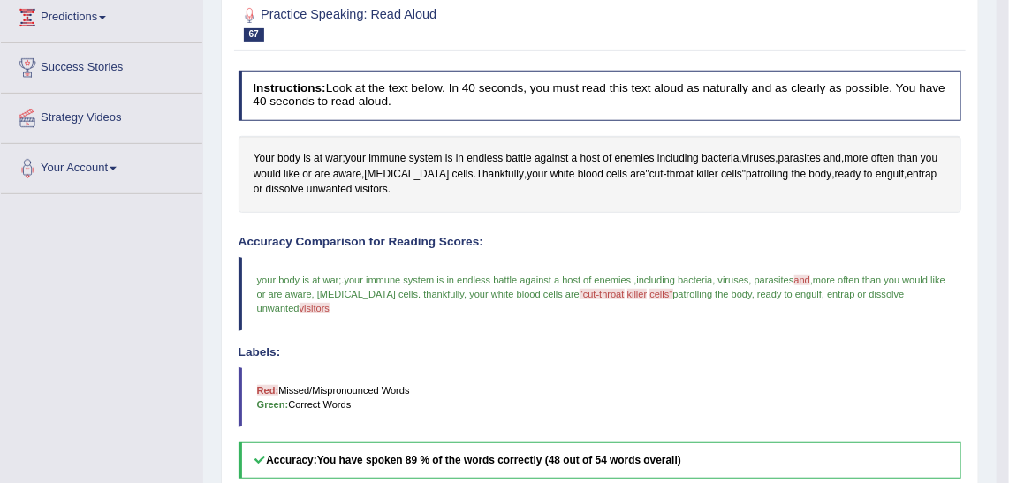
scroll to position [163, 0]
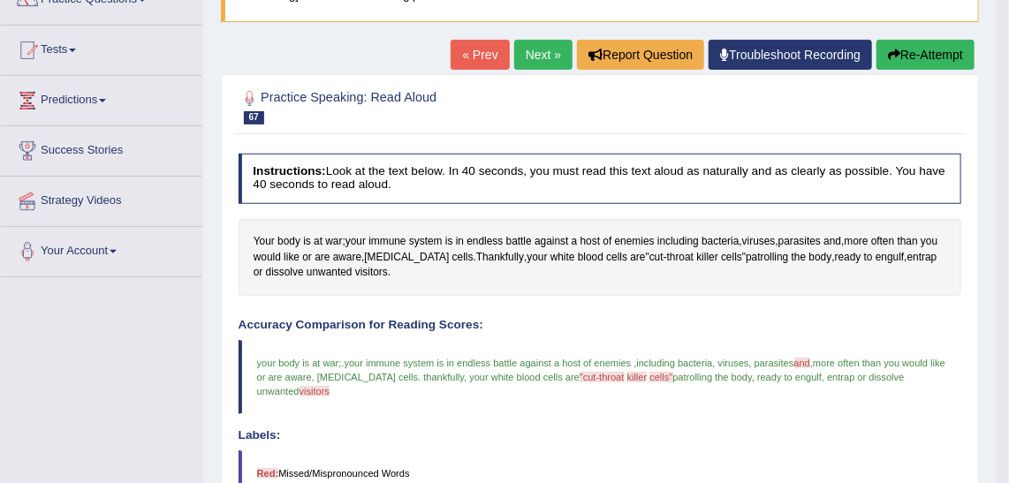
click at [538, 59] on link "Next »" at bounding box center [543, 55] width 58 height 30
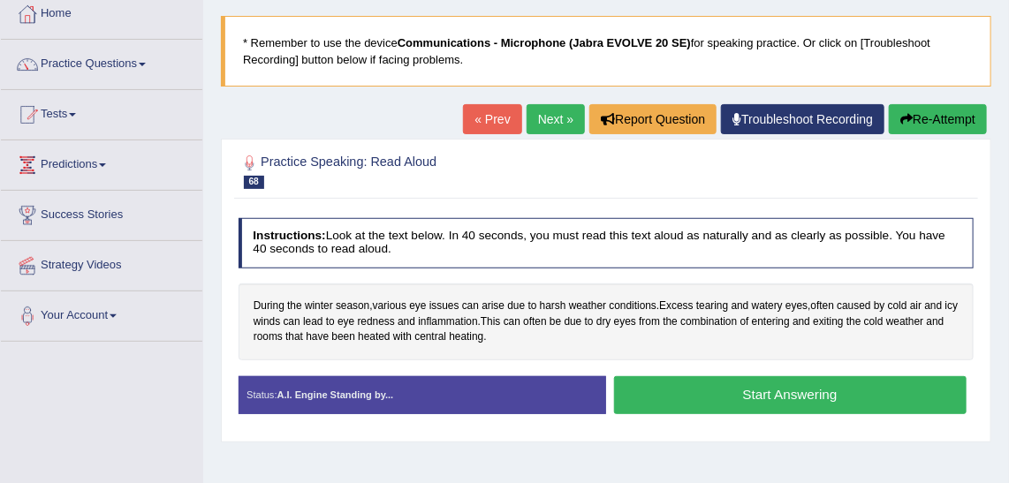
click at [752, 381] on button "Start Answering" at bounding box center [790, 396] width 353 height 38
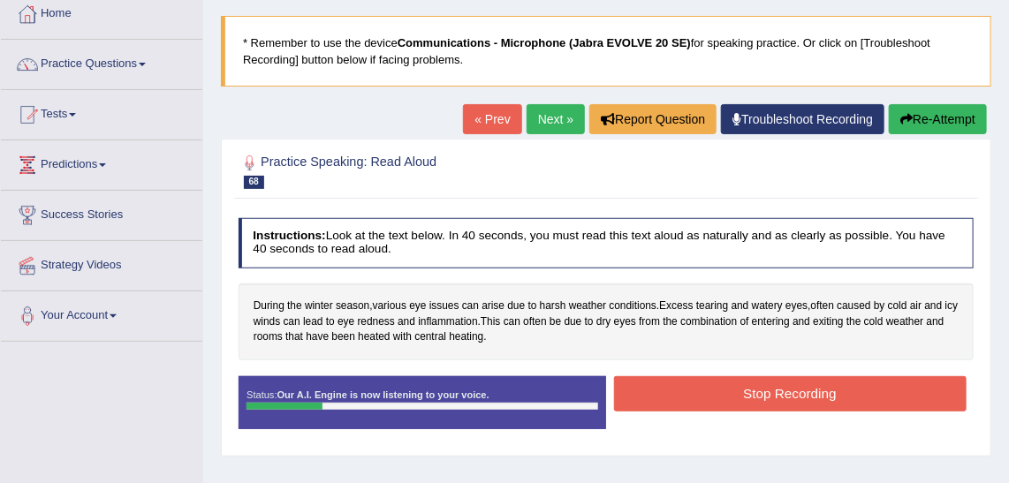
click at [935, 105] on button "Re-Attempt" at bounding box center [938, 119] width 98 height 30
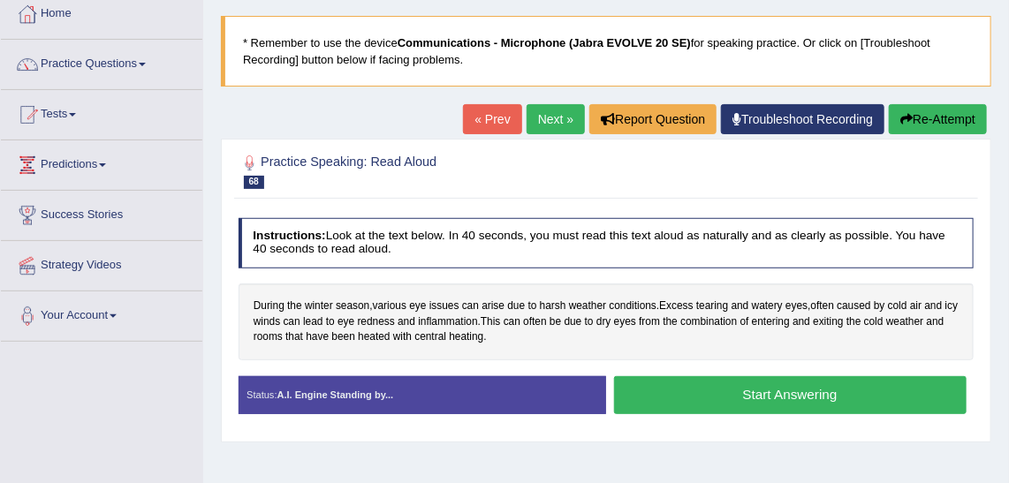
click at [736, 392] on button "Start Answering" at bounding box center [790, 396] width 353 height 38
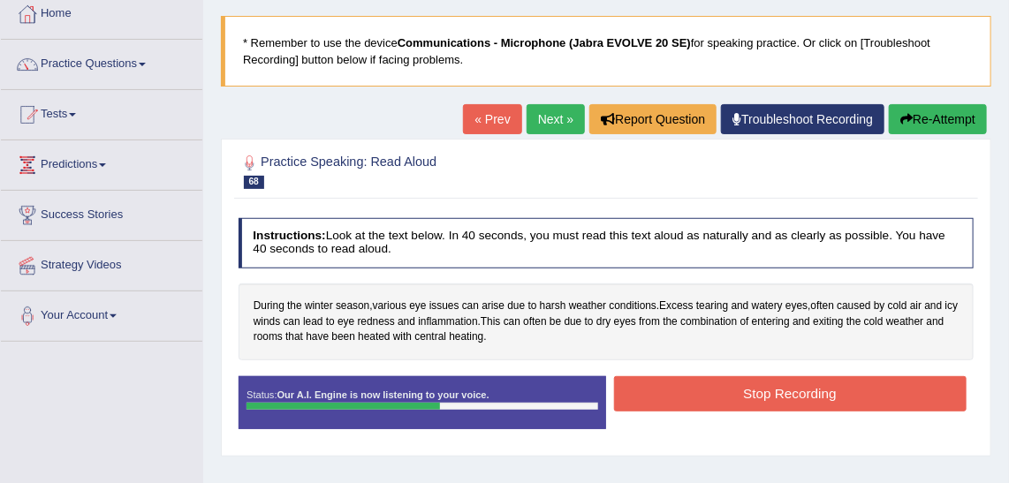
click at [736, 392] on button "Stop Recording" at bounding box center [790, 394] width 353 height 34
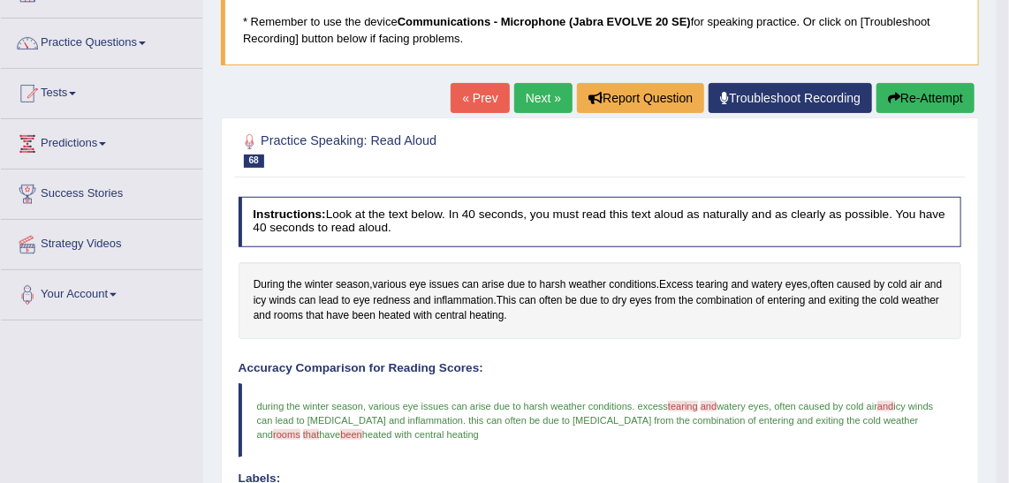
scroll to position [118, 0]
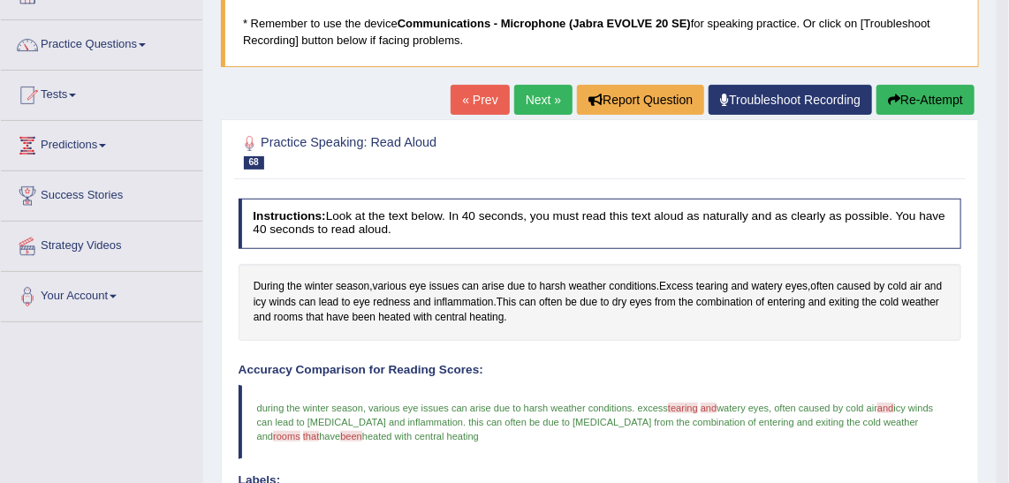
click at [547, 107] on link "Next »" at bounding box center [543, 100] width 58 height 30
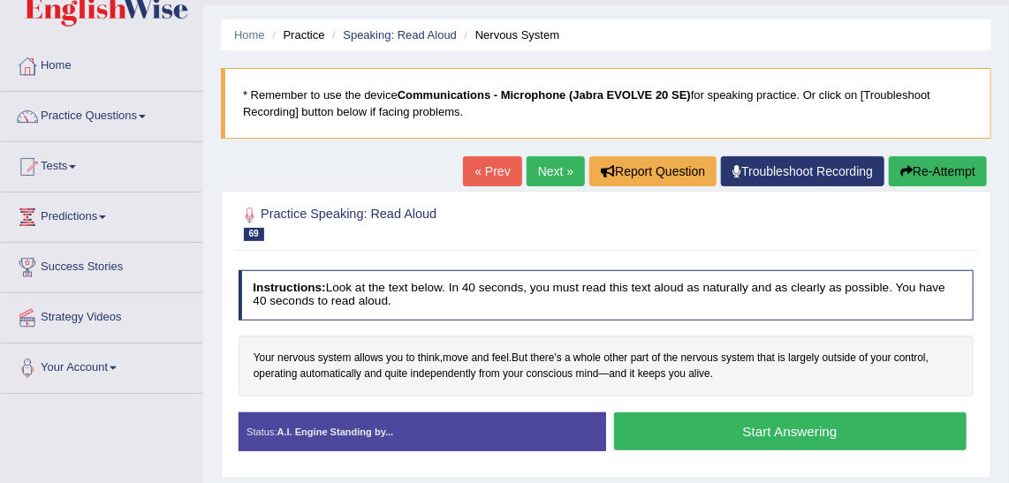
scroll to position [49, 0]
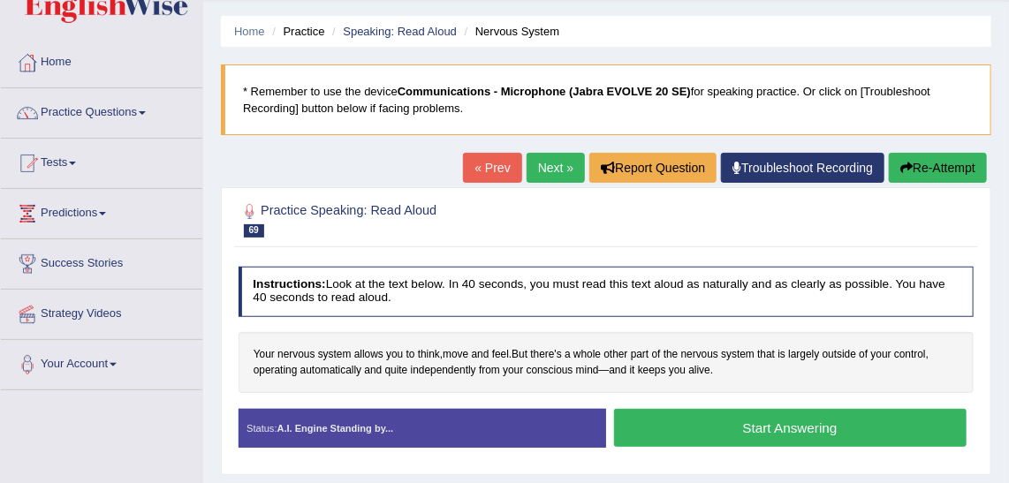
click at [770, 420] on button "Start Answering" at bounding box center [790, 428] width 353 height 38
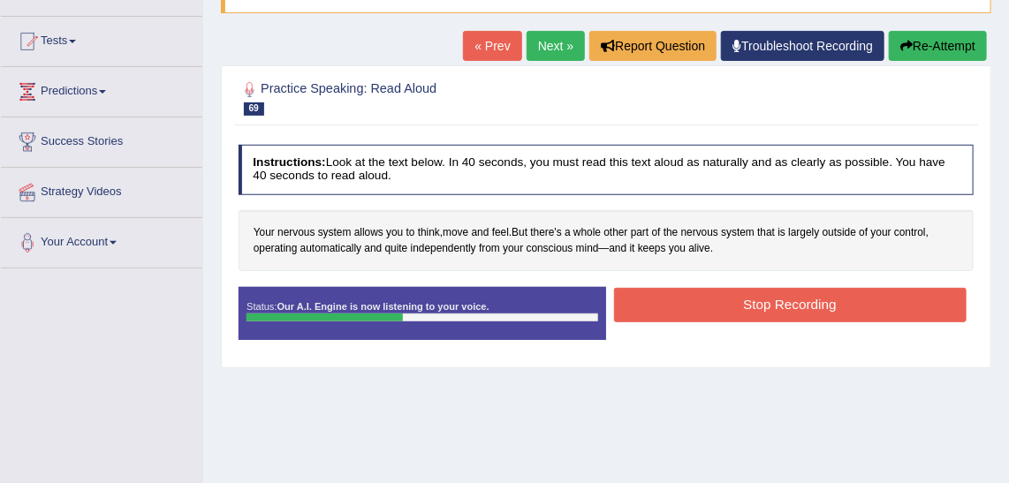
scroll to position [153, 0]
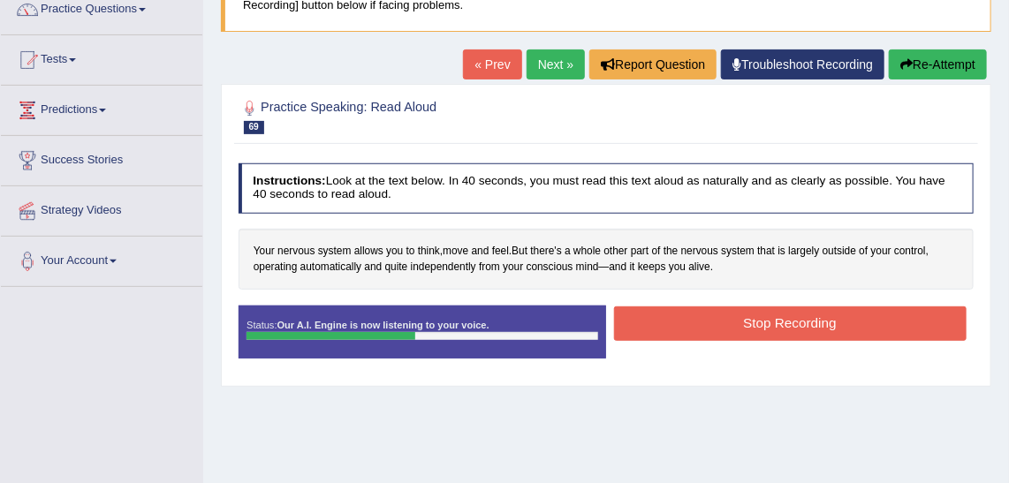
click at [856, 318] on button "Stop Recording" at bounding box center [790, 324] width 353 height 34
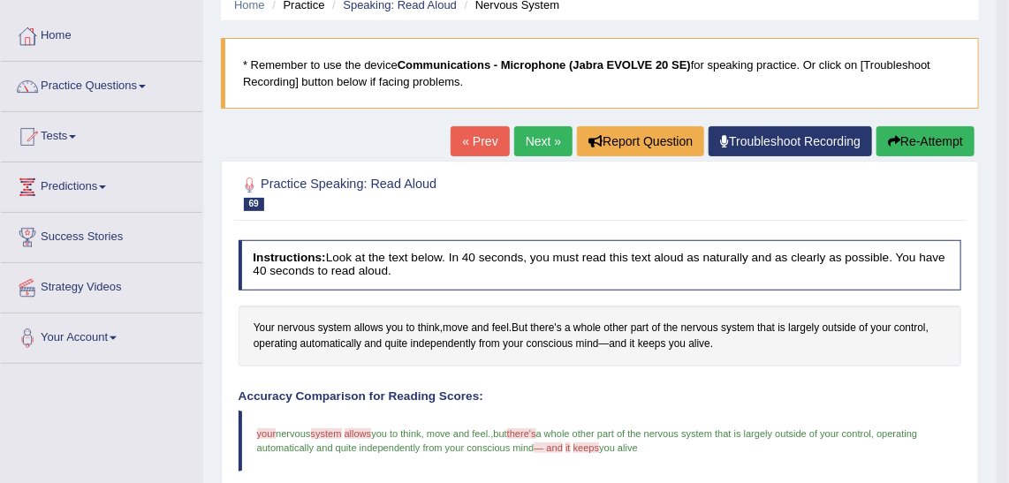
scroll to position [77, 0]
click at [915, 148] on button "Re-Attempt" at bounding box center [926, 141] width 98 height 30
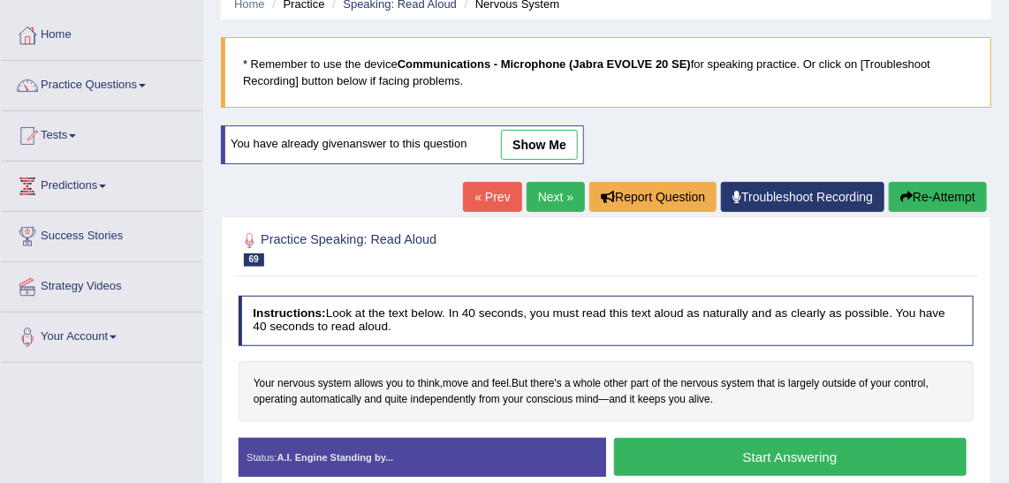
click at [839, 453] on button "Start Answering" at bounding box center [790, 457] width 353 height 38
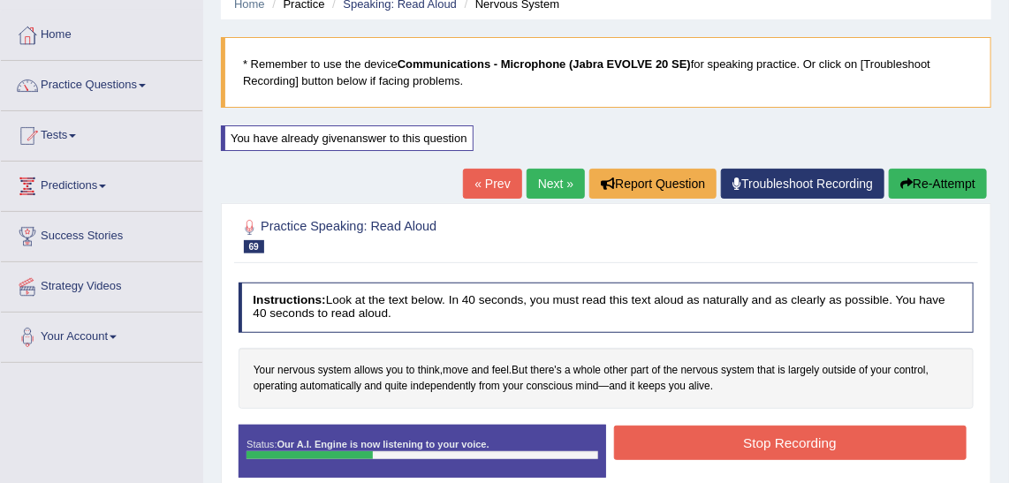
click at [839, 453] on button "Stop Recording" at bounding box center [790, 443] width 353 height 34
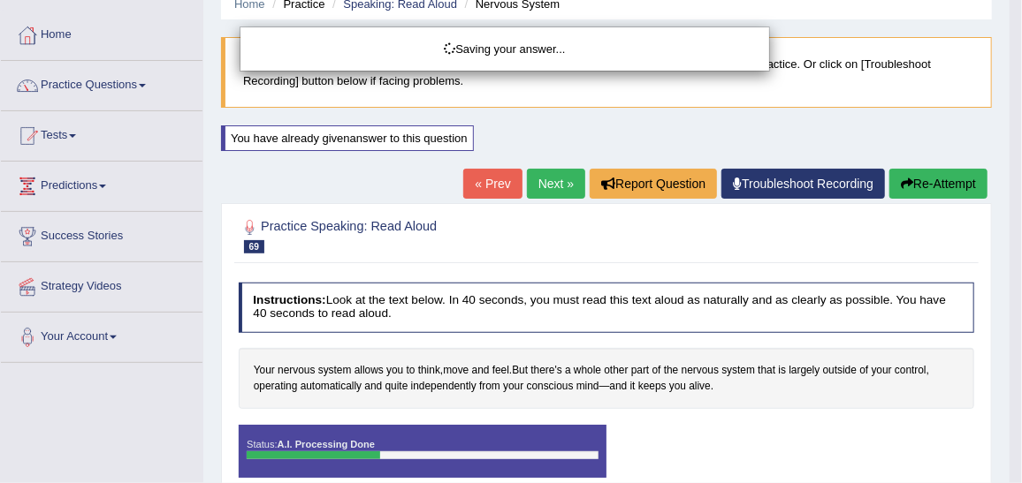
click at [1008, 188] on html "Toggle navigation Home Practice Questions Speaking Practice Read Aloud Repeat S…" at bounding box center [511, 164] width 1022 height 483
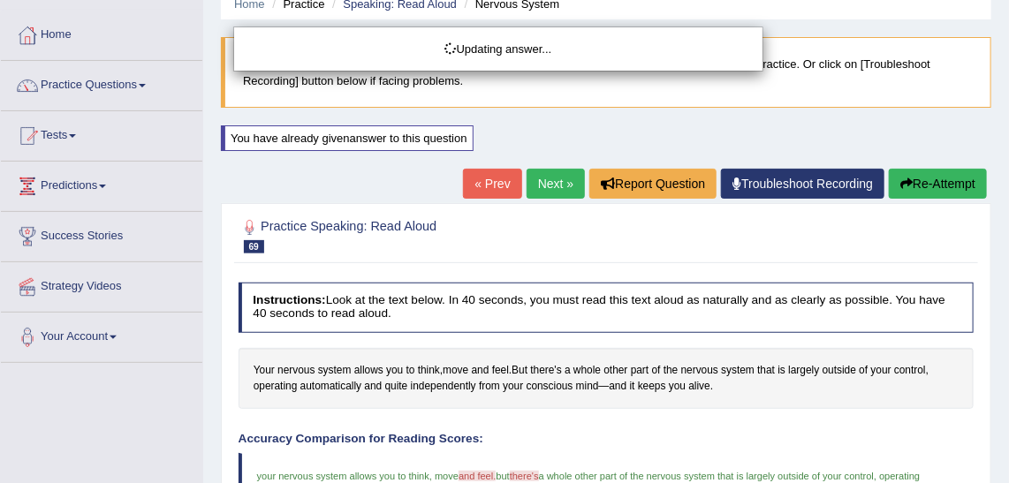
drag, startPoint x: 1021, startPoint y: 187, endPoint x: 1021, endPoint y: 269, distance: 81.3
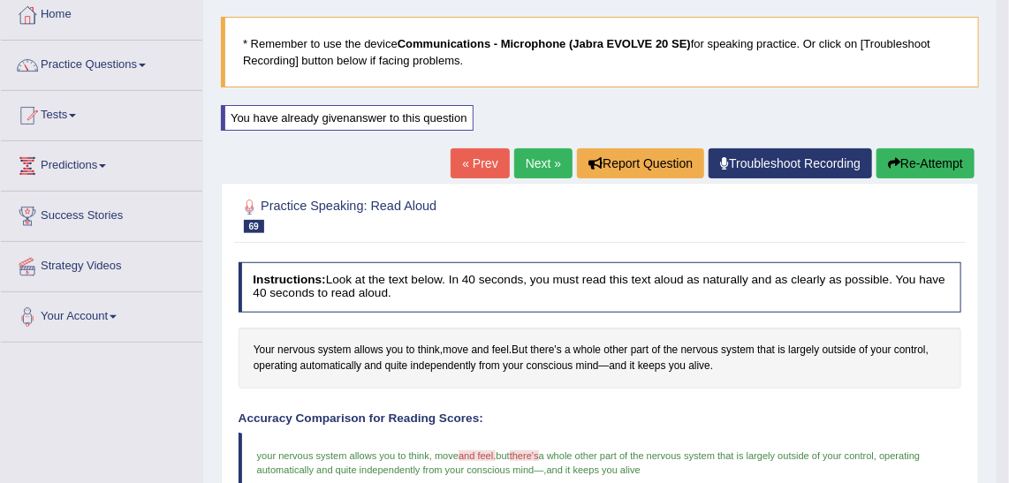
scroll to position [40, 0]
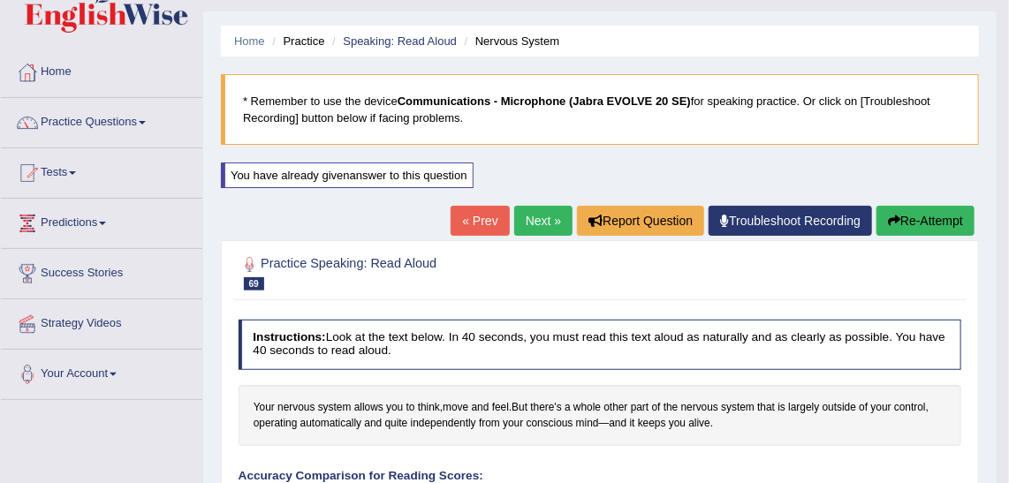
click at [533, 224] on link "Next »" at bounding box center [543, 221] width 58 height 30
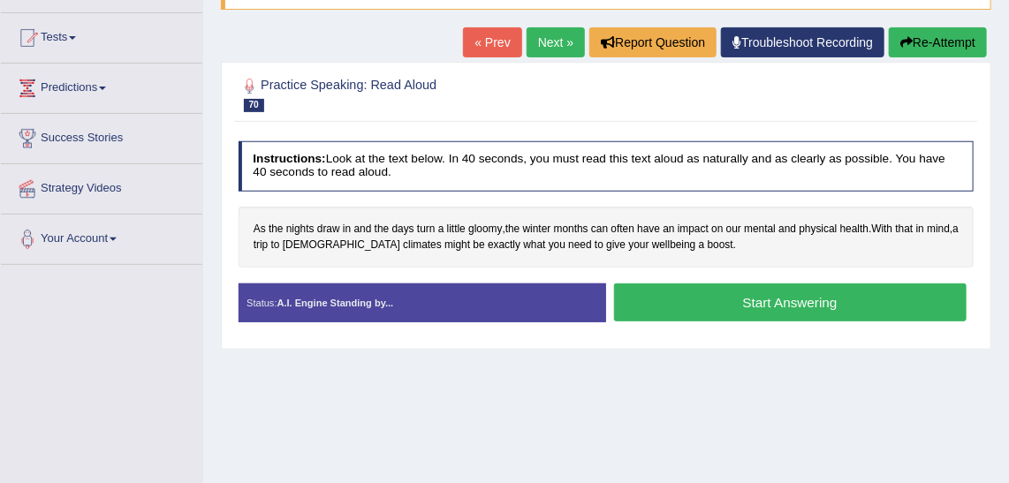
scroll to position [114, 0]
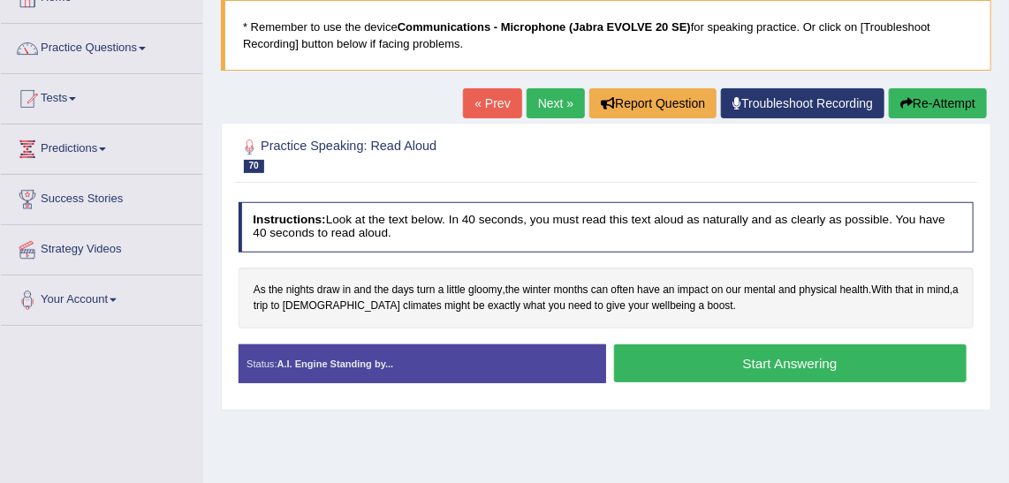
click at [708, 366] on button "Start Answering" at bounding box center [790, 364] width 353 height 38
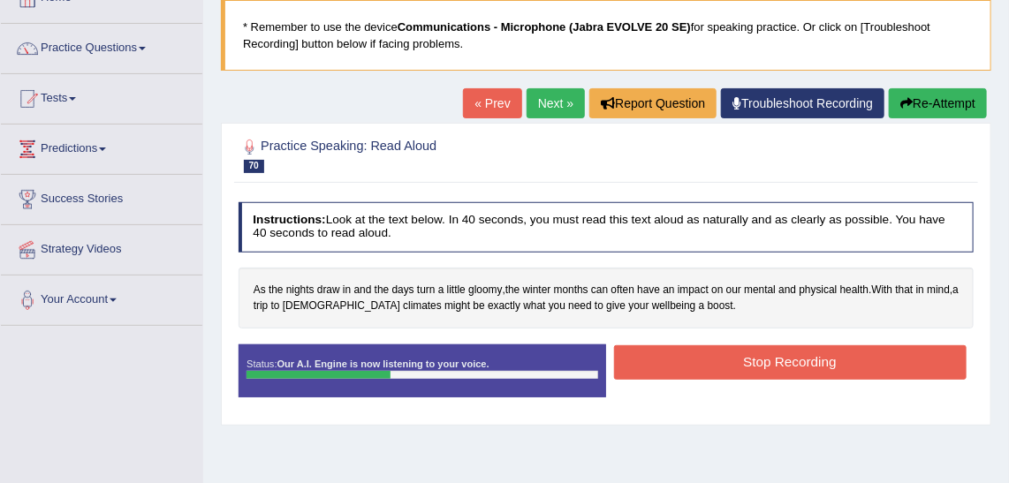
click at [708, 366] on button "Stop Recording" at bounding box center [790, 363] width 353 height 34
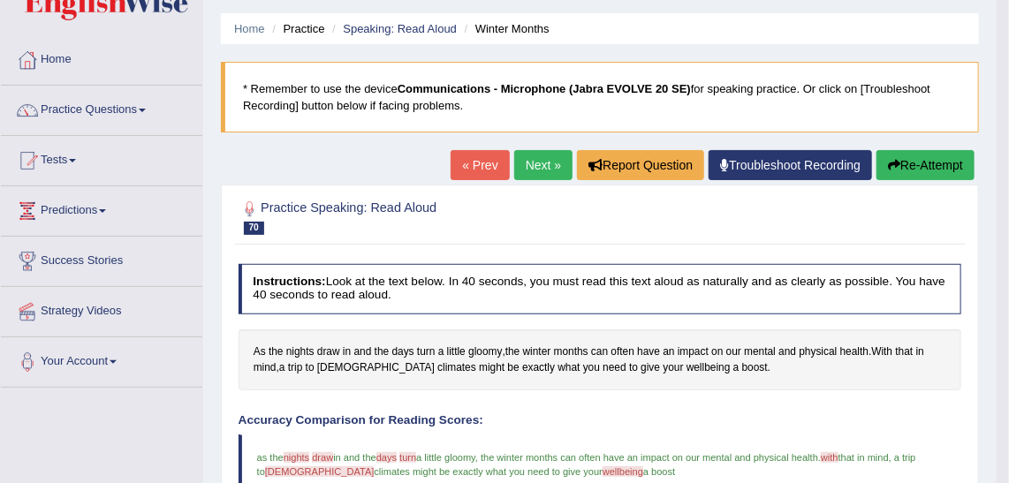
scroll to position [49, 0]
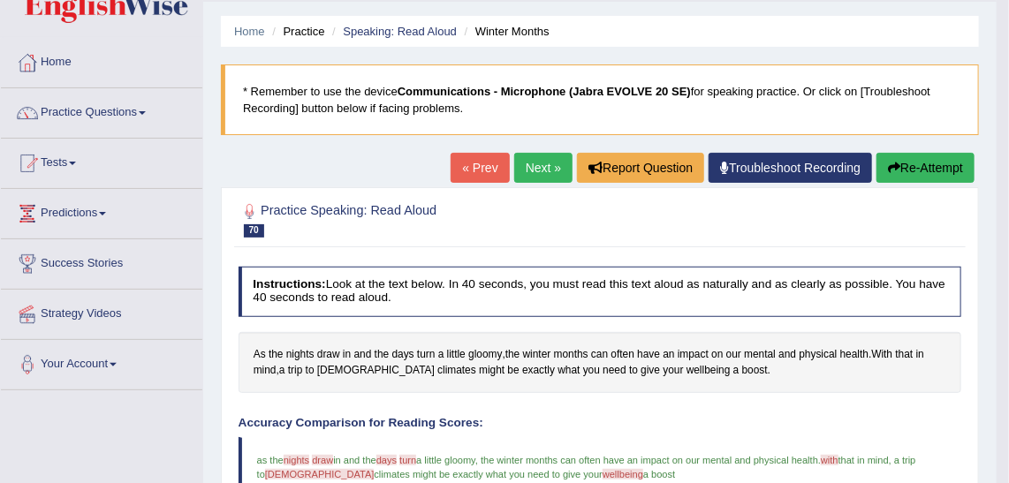
click at [550, 160] on link "Next »" at bounding box center [543, 168] width 58 height 30
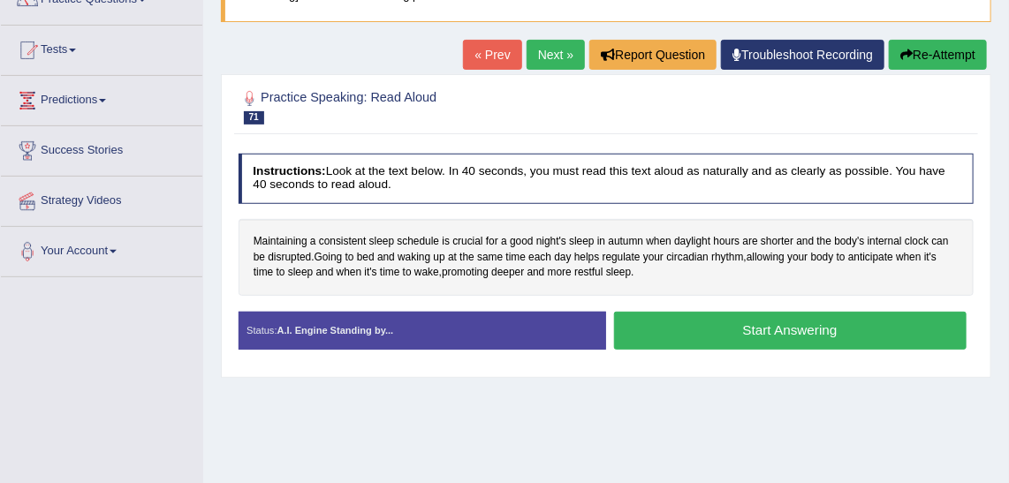
scroll to position [152, 0]
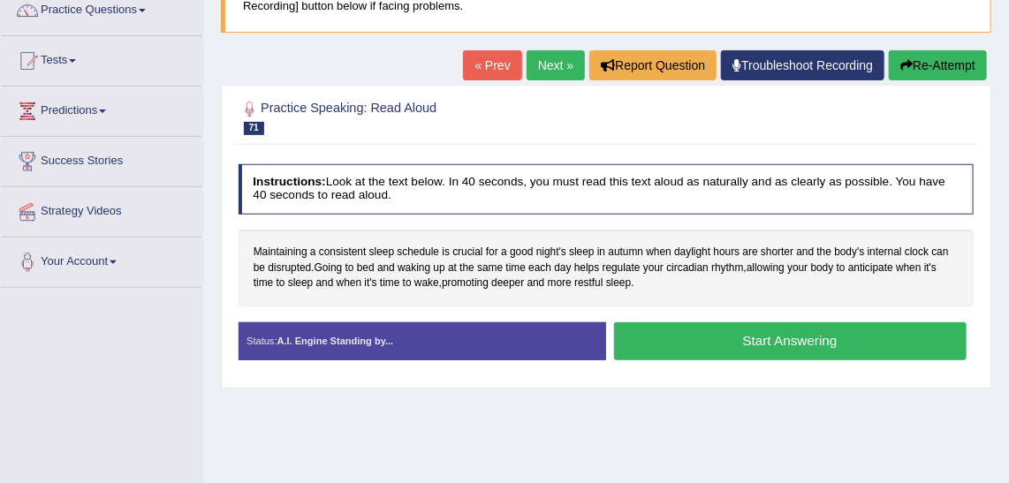
click at [825, 329] on button "Start Answering" at bounding box center [790, 342] width 353 height 38
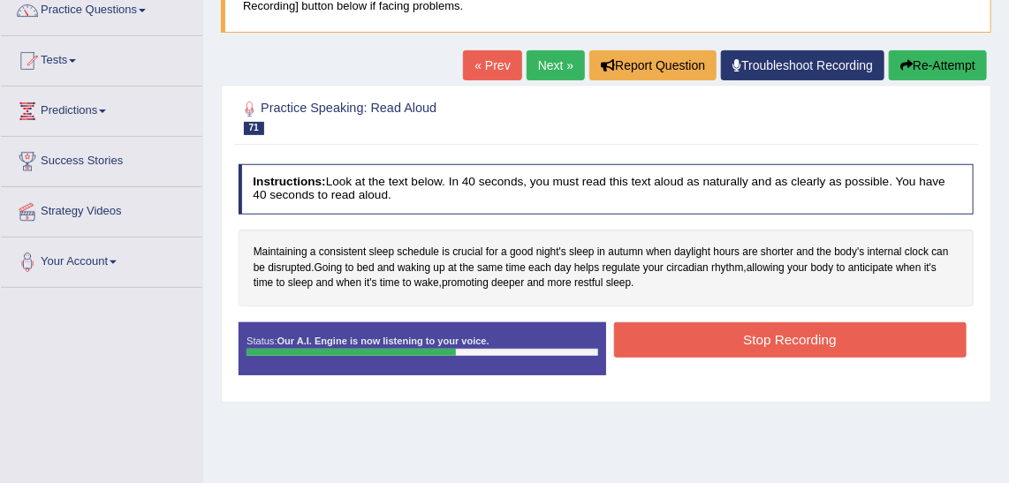
click at [825, 329] on button "Stop Recording" at bounding box center [790, 340] width 353 height 34
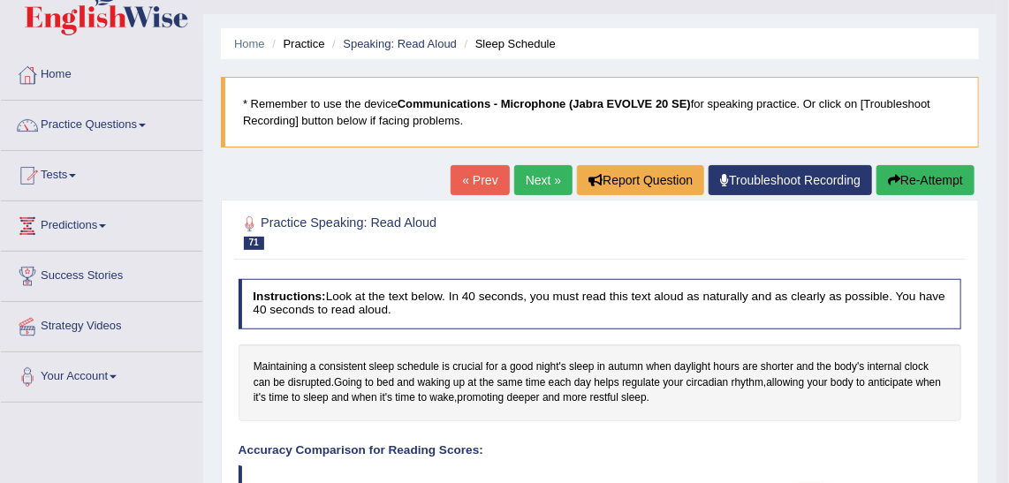
scroll to position [0, 0]
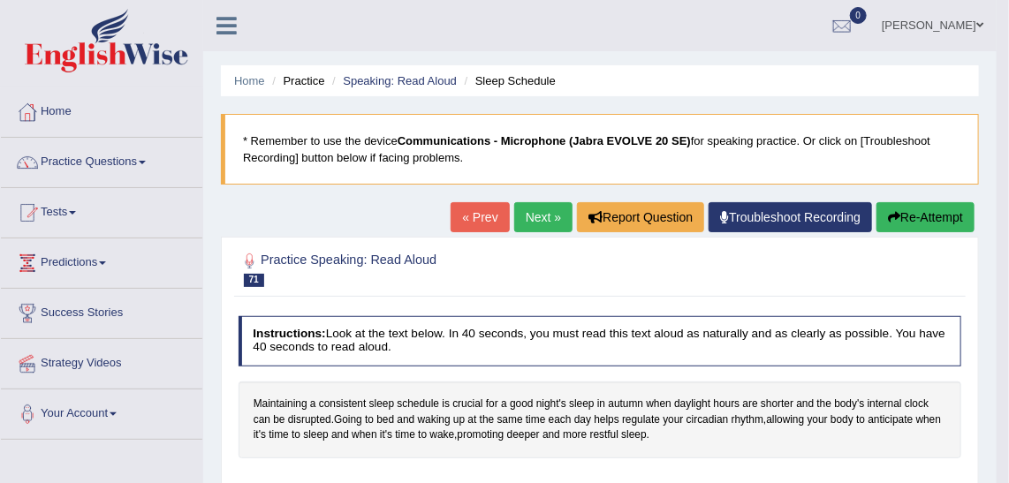
click at [535, 215] on link "Next »" at bounding box center [543, 217] width 58 height 30
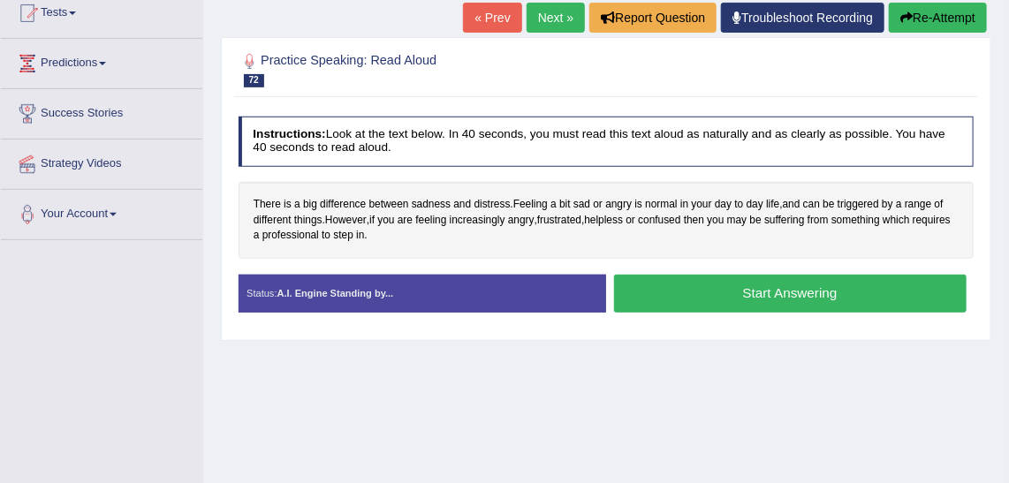
scroll to position [191, 0]
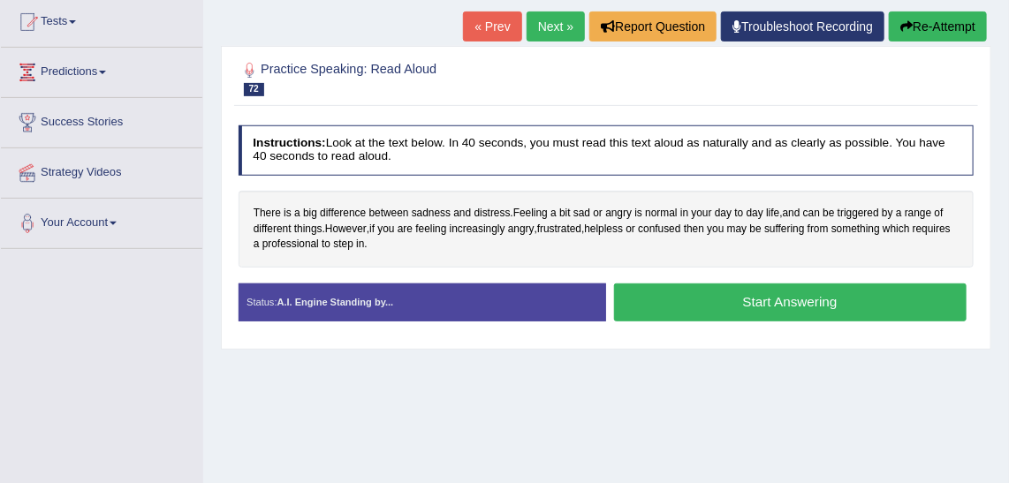
click at [838, 306] on button "Start Answering" at bounding box center [790, 303] width 353 height 38
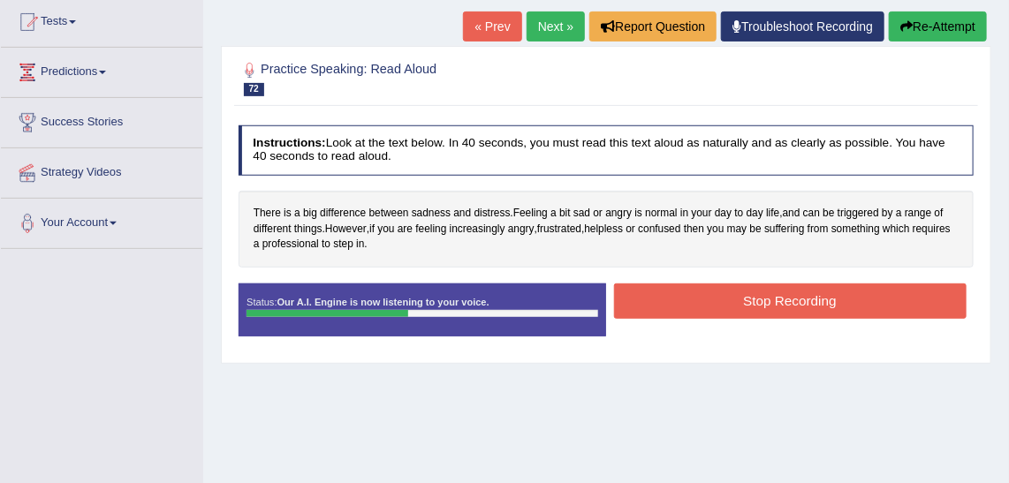
click at [838, 306] on button "Stop Recording" at bounding box center [790, 301] width 353 height 34
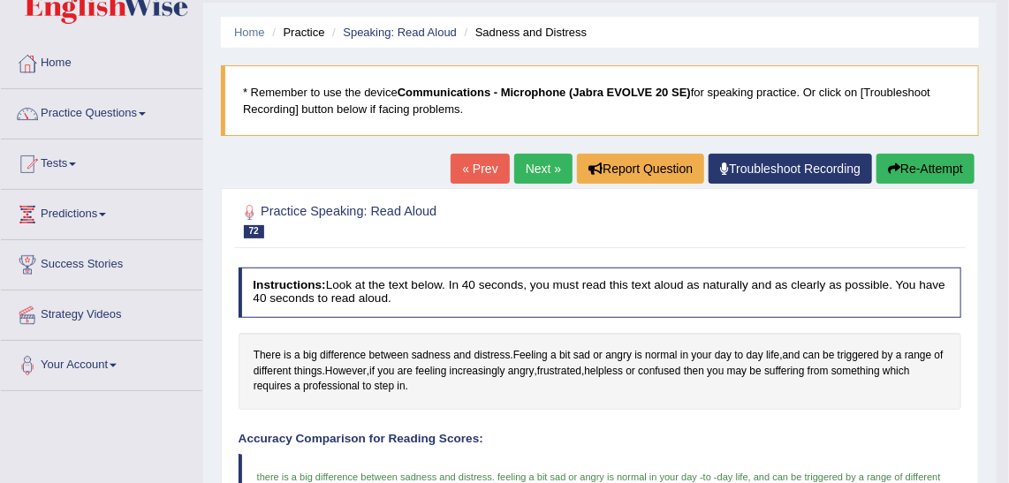
scroll to position [51, 0]
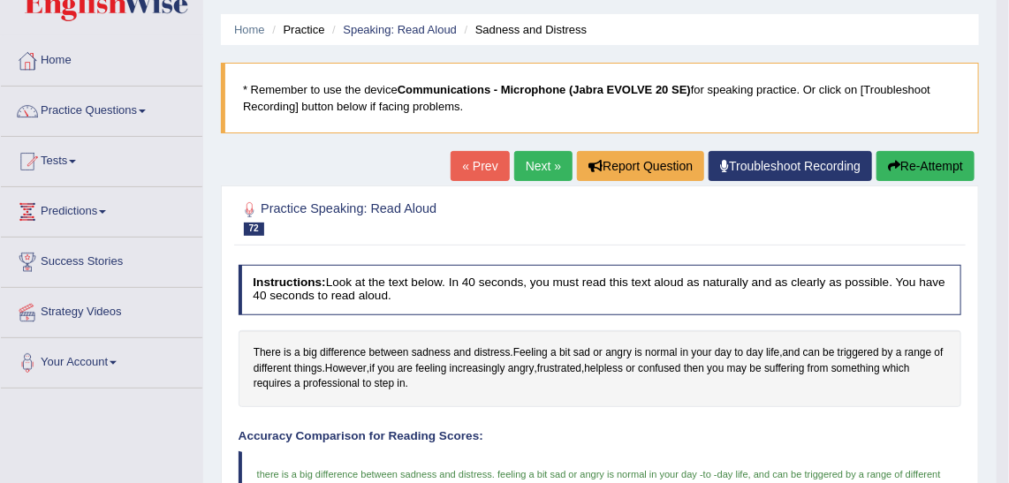
click at [535, 173] on link "Next »" at bounding box center [543, 166] width 58 height 30
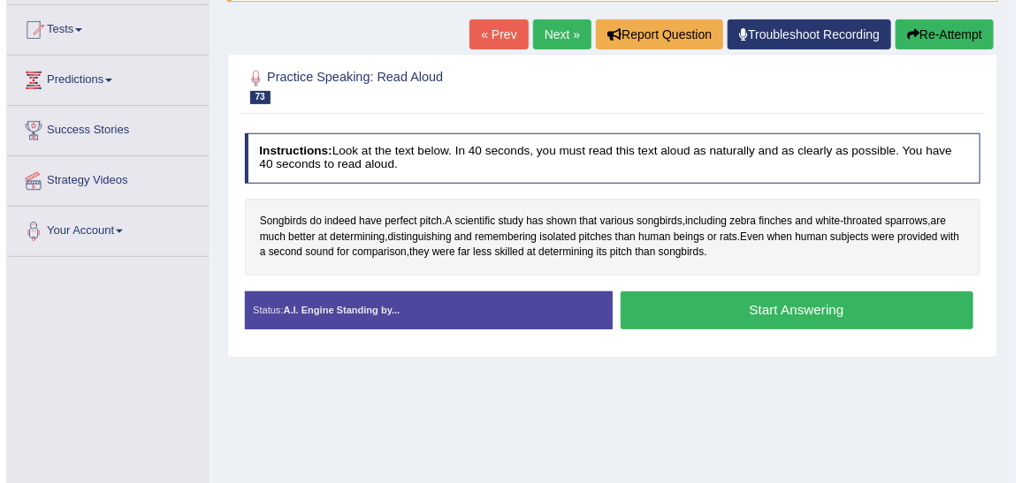
scroll to position [180, 0]
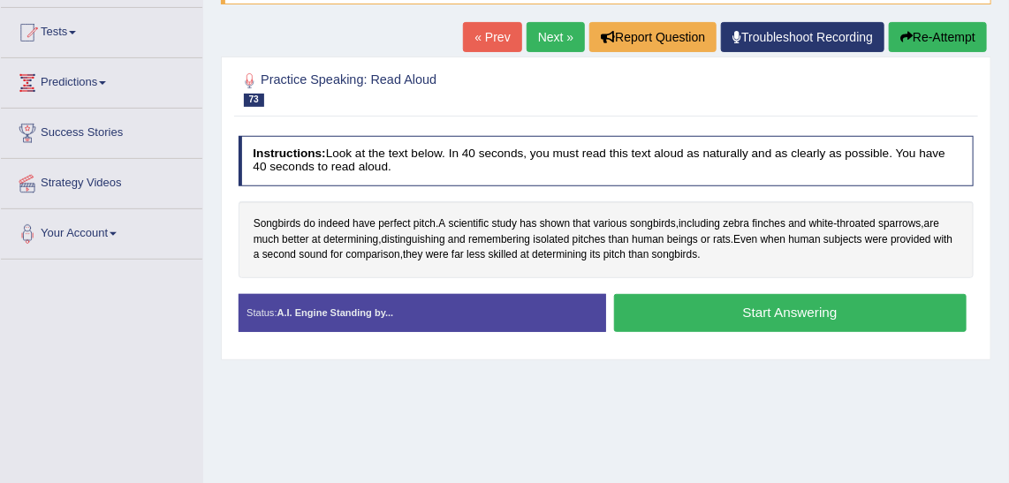
click at [864, 311] on button "Start Answering" at bounding box center [790, 313] width 353 height 38
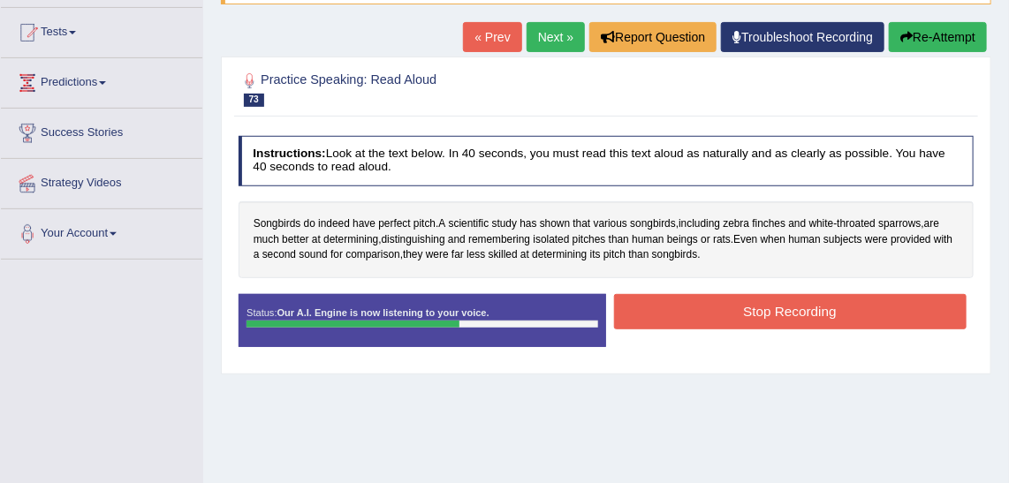
click at [864, 311] on button "Stop Recording" at bounding box center [790, 311] width 353 height 34
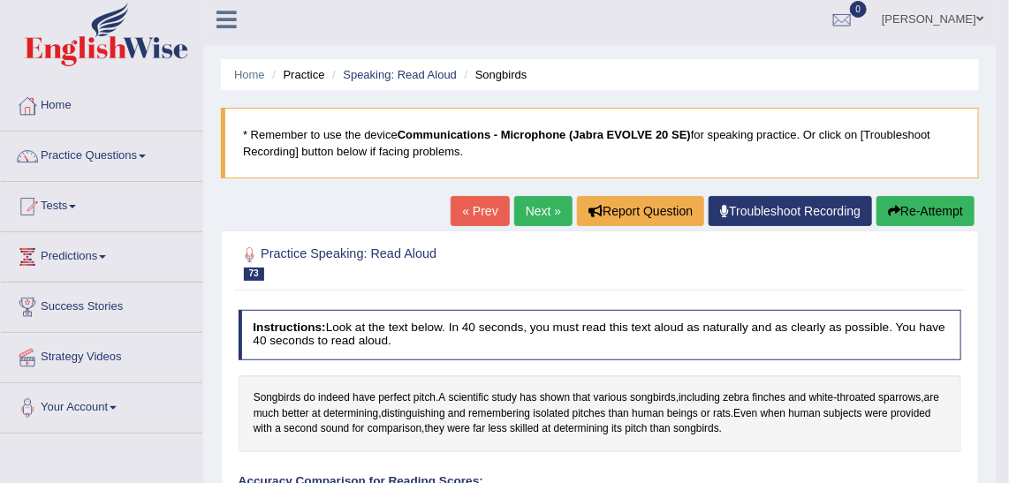
scroll to position [0, 0]
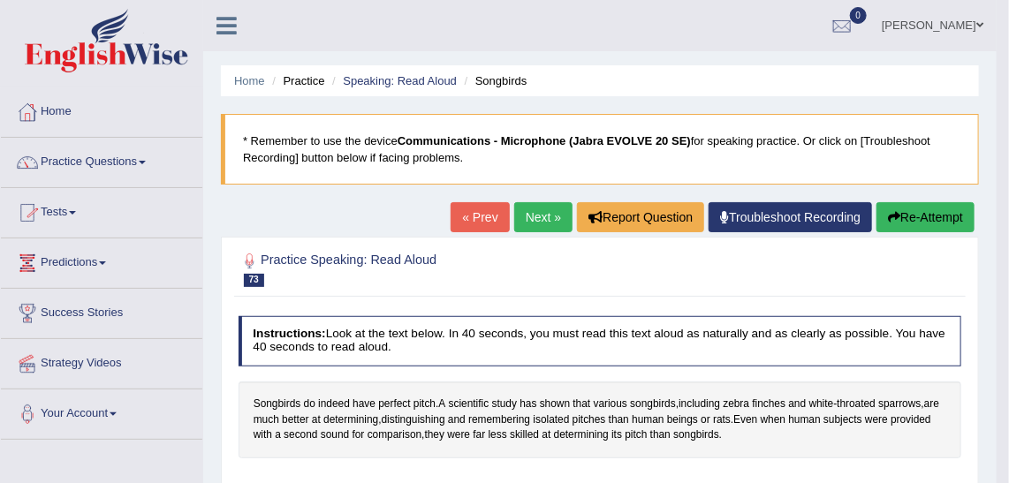
click at [77, 220] on link "Tests" at bounding box center [102, 210] width 202 height 44
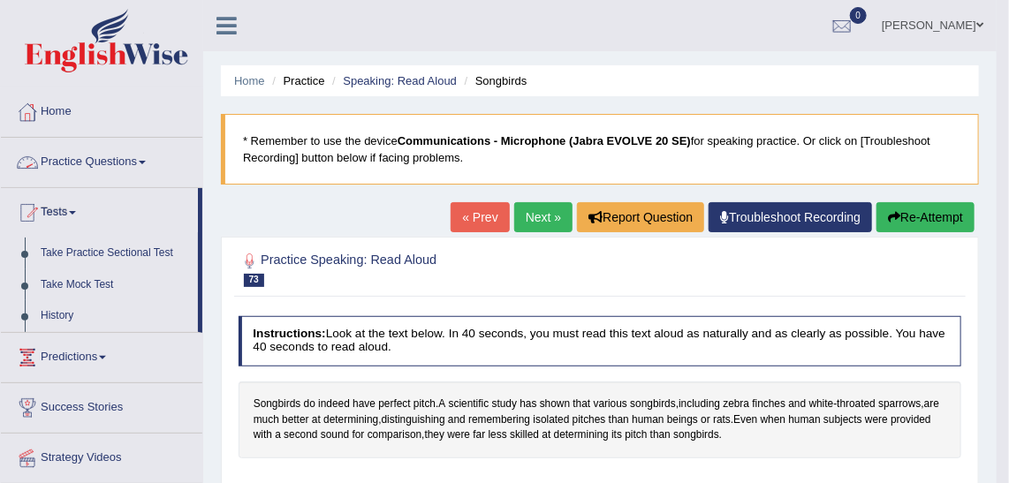
click at [133, 162] on link "Practice Questions" at bounding box center [102, 160] width 202 height 44
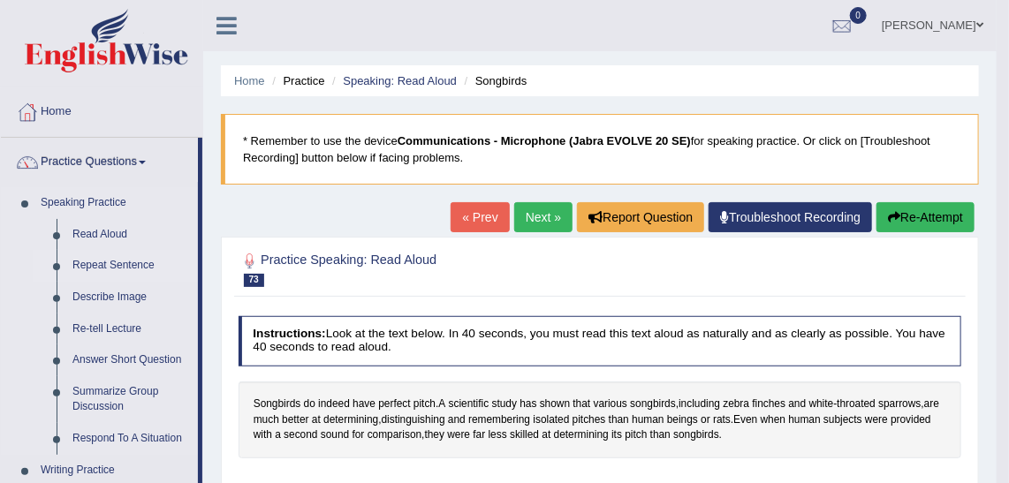
click at [109, 264] on link "Repeat Sentence" at bounding box center [131, 266] width 133 height 32
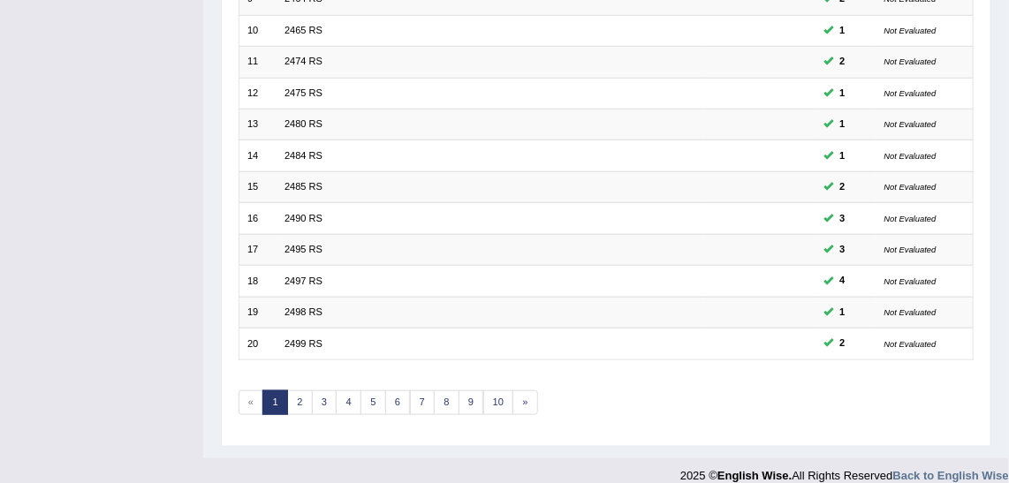
scroll to position [529, 0]
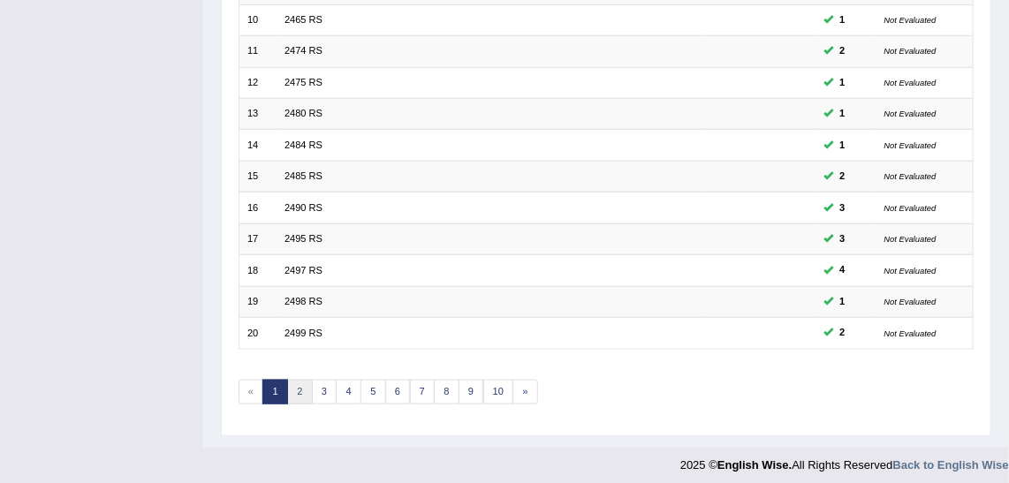
click at [287, 390] on link "2" at bounding box center [300, 392] width 26 height 25
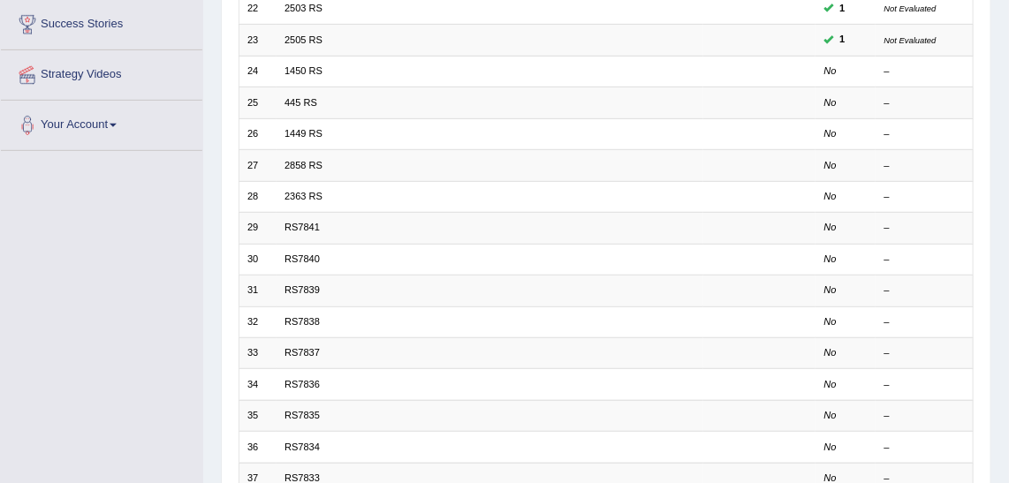
scroll to position [286, 0]
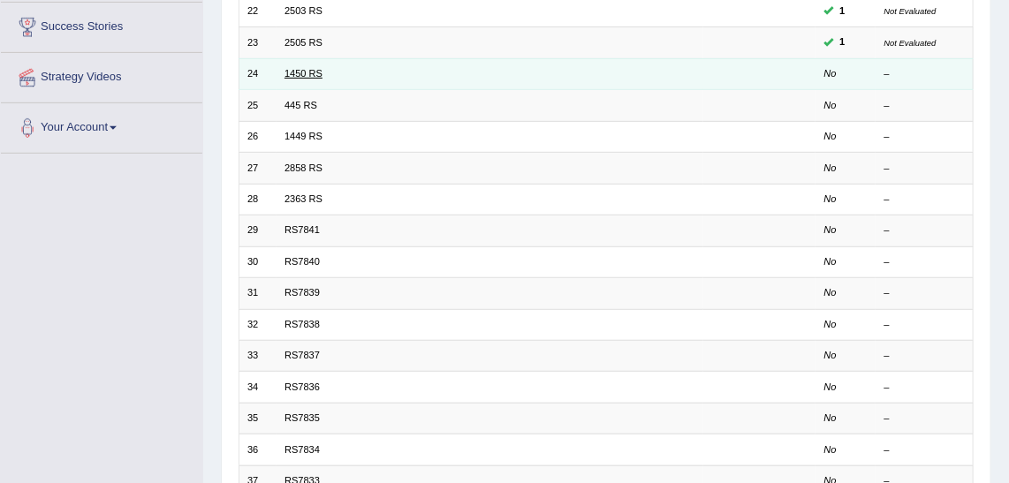
click at [304, 72] on link "1450 RS" at bounding box center [304, 73] width 38 height 11
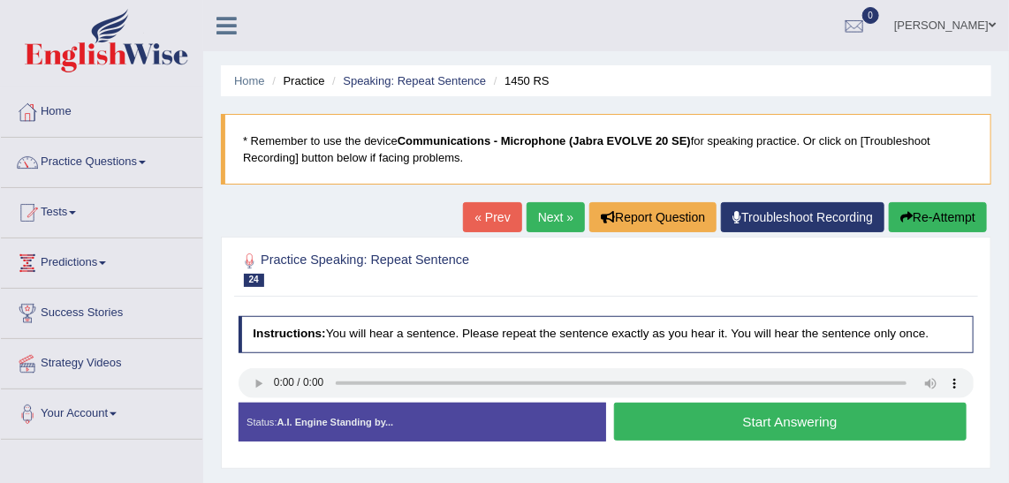
click at [674, 415] on button "Start Answering" at bounding box center [790, 422] width 353 height 38
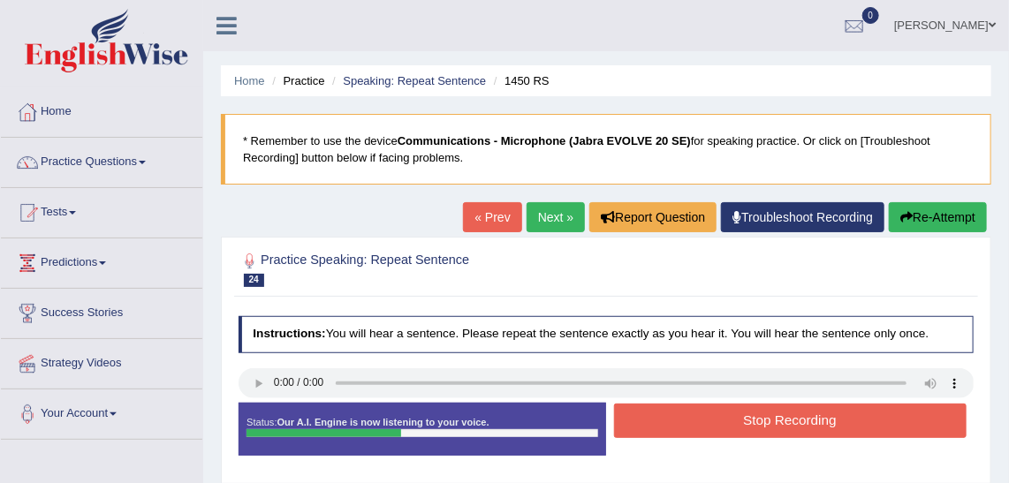
click at [674, 415] on button "Stop Recording" at bounding box center [790, 421] width 353 height 34
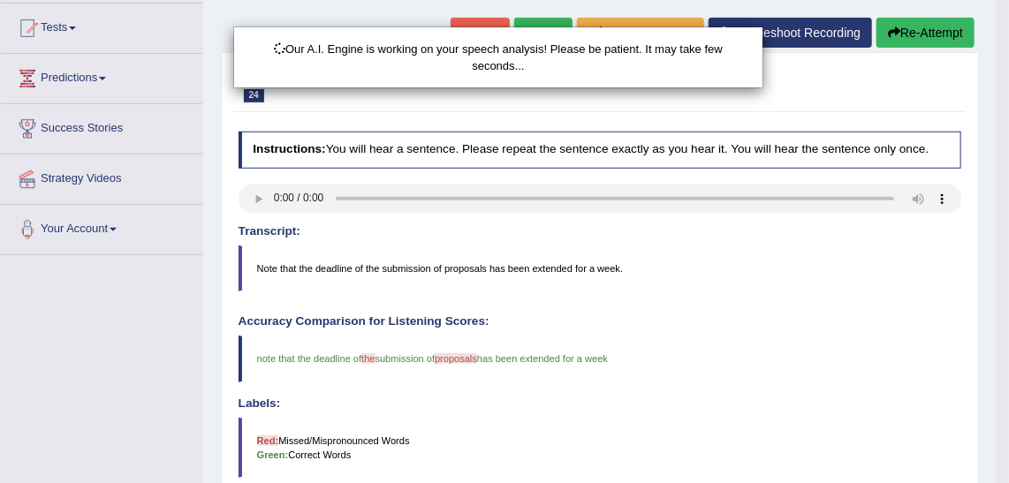
drag, startPoint x: 1021, startPoint y: 108, endPoint x: 1016, endPoint y: 194, distance: 85.8
click at [1008, 194] on html "Toggle navigation Home Practice Questions Speaking Practice Read Aloud Repeat S…" at bounding box center [504, 56] width 1009 height 483
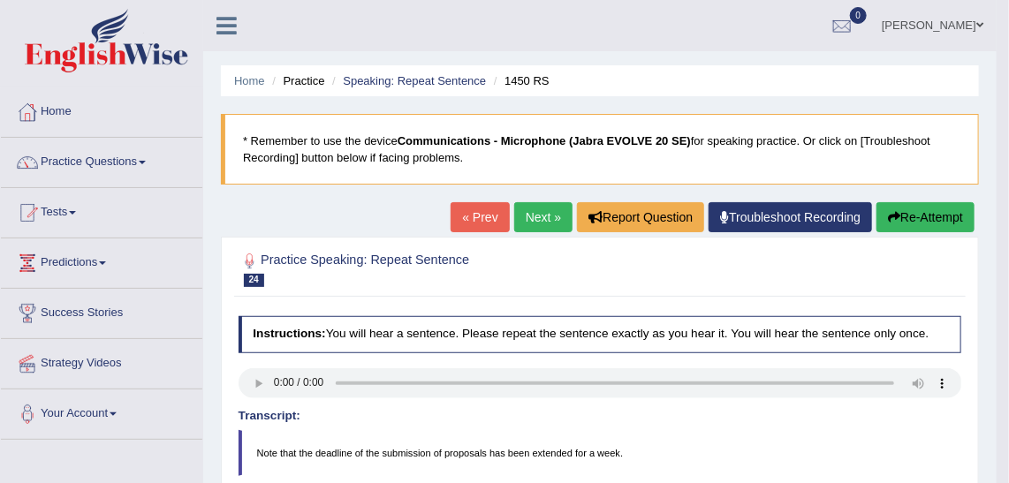
click at [538, 205] on link "Next »" at bounding box center [543, 217] width 58 height 30
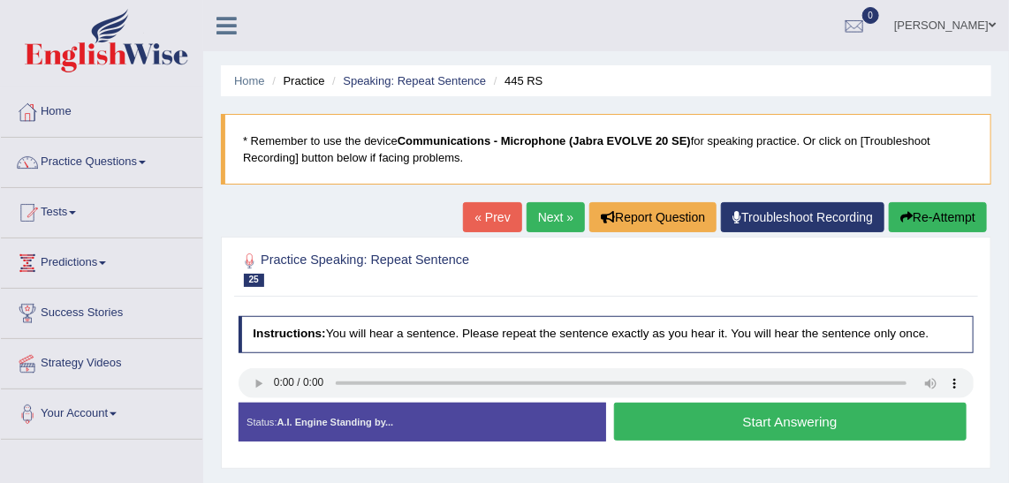
click at [811, 422] on button "Start Answering" at bounding box center [790, 422] width 353 height 38
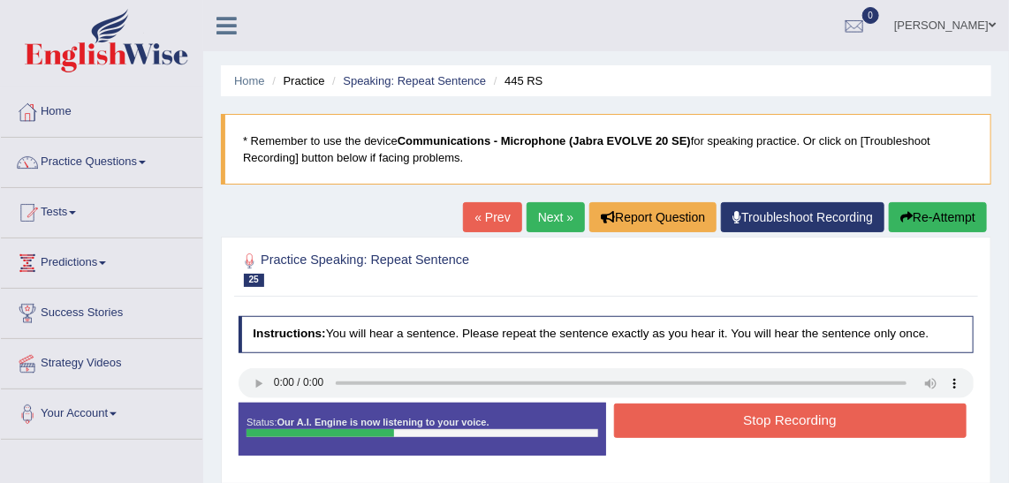
click at [811, 422] on button "Stop Recording" at bounding box center [790, 421] width 353 height 34
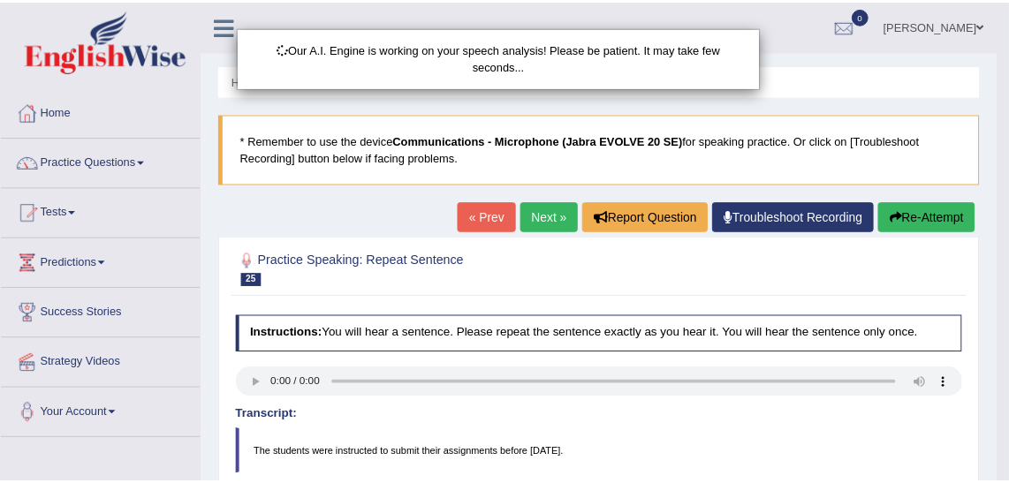
scroll to position [158, 0]
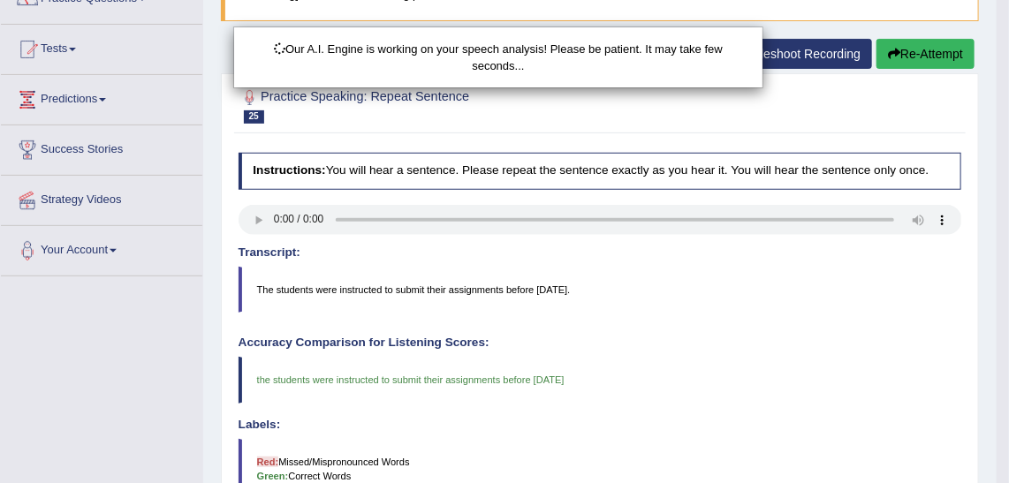
drag, startPoint x: 1021, startPoint y: 205, endPoint x: 1021, endPoint y: 271, distance: 66.3
click at [1008, 271] on html "Toggle navigation Home Practice Questions Speaking Practice Read Aloud Repeat S…" at bounding box center [504, 77] width 1009 height 483
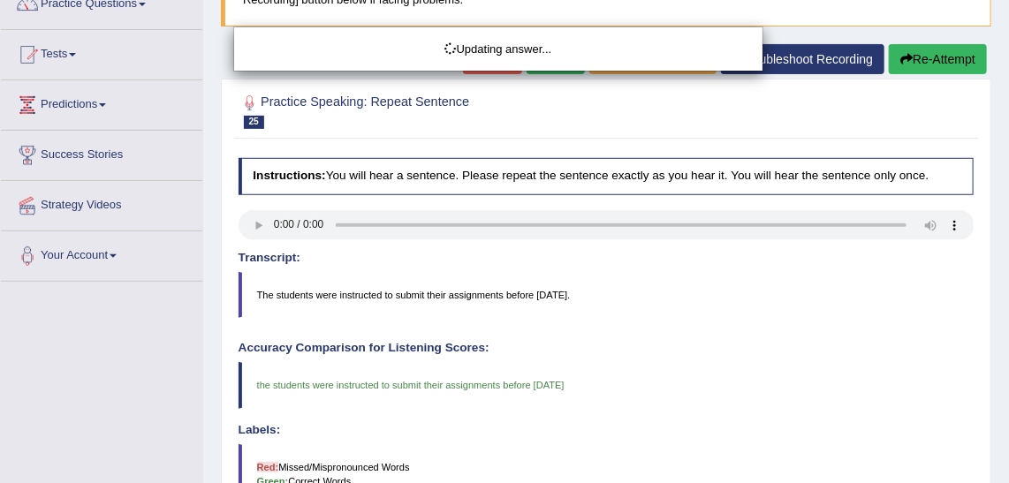
drag, startPoint x: 1021, startPoint y: 271, endPoint x: 1024, endPoint y: 352, distance: 80.5
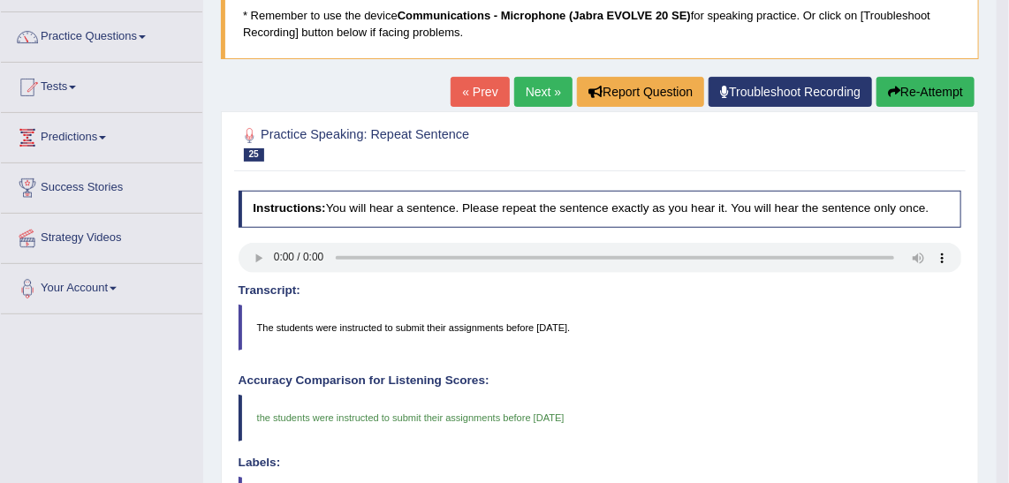
scroll to position [0, 0]
